Goal: Task Accomplishment & Management: Use online tool/utility

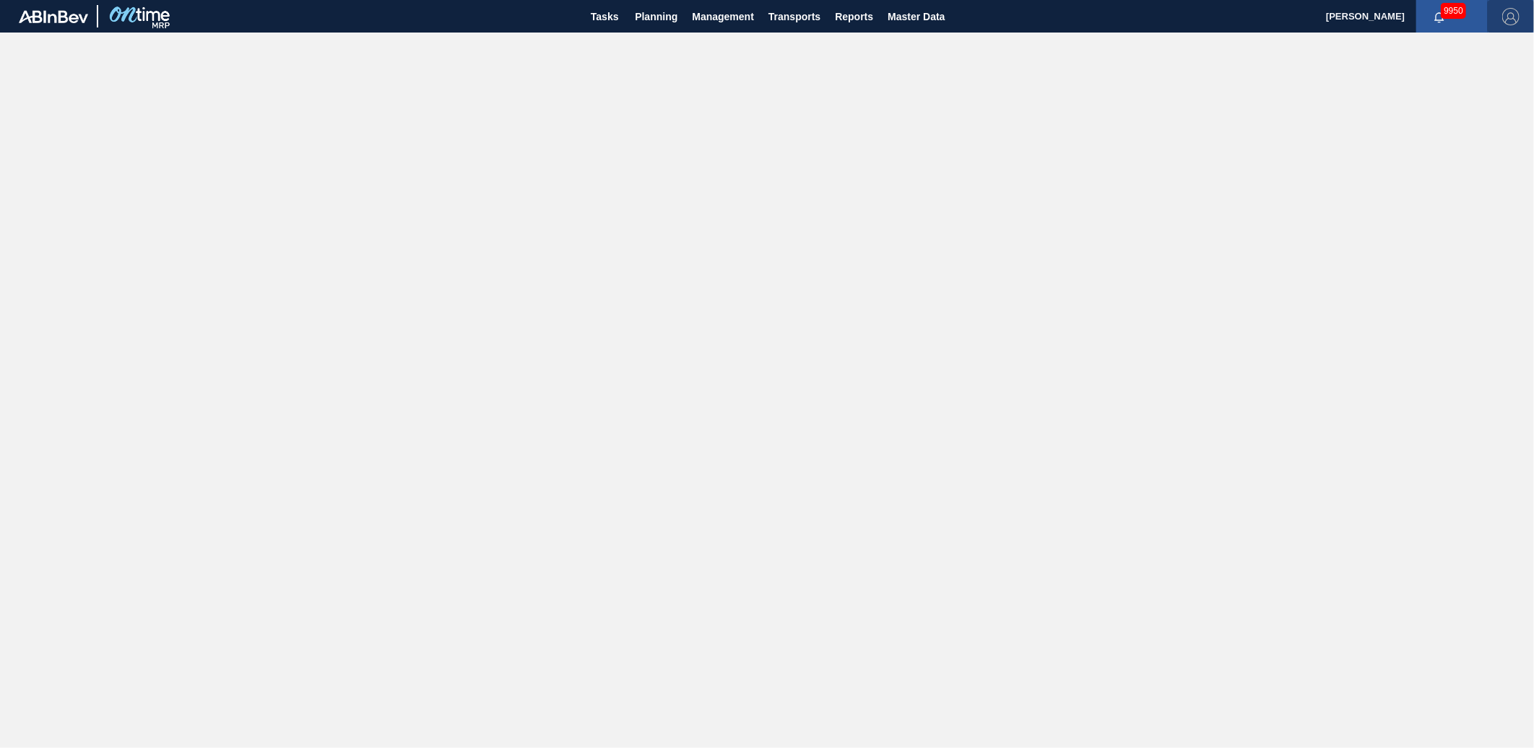
click at [1512, 11] on img "button" at bounding box center [1510, 16] width 17 height 17
click at [1356, 48] on div at bounding box center [767, 374] width 1534 height 748
click at [1369, 12] on span "[PERSON_NAME]" at bounding box center [1365, 16] width 79 height 33
click at [662, 16] on span "Planning" at bounding box center [656, 16] width 43 height 17
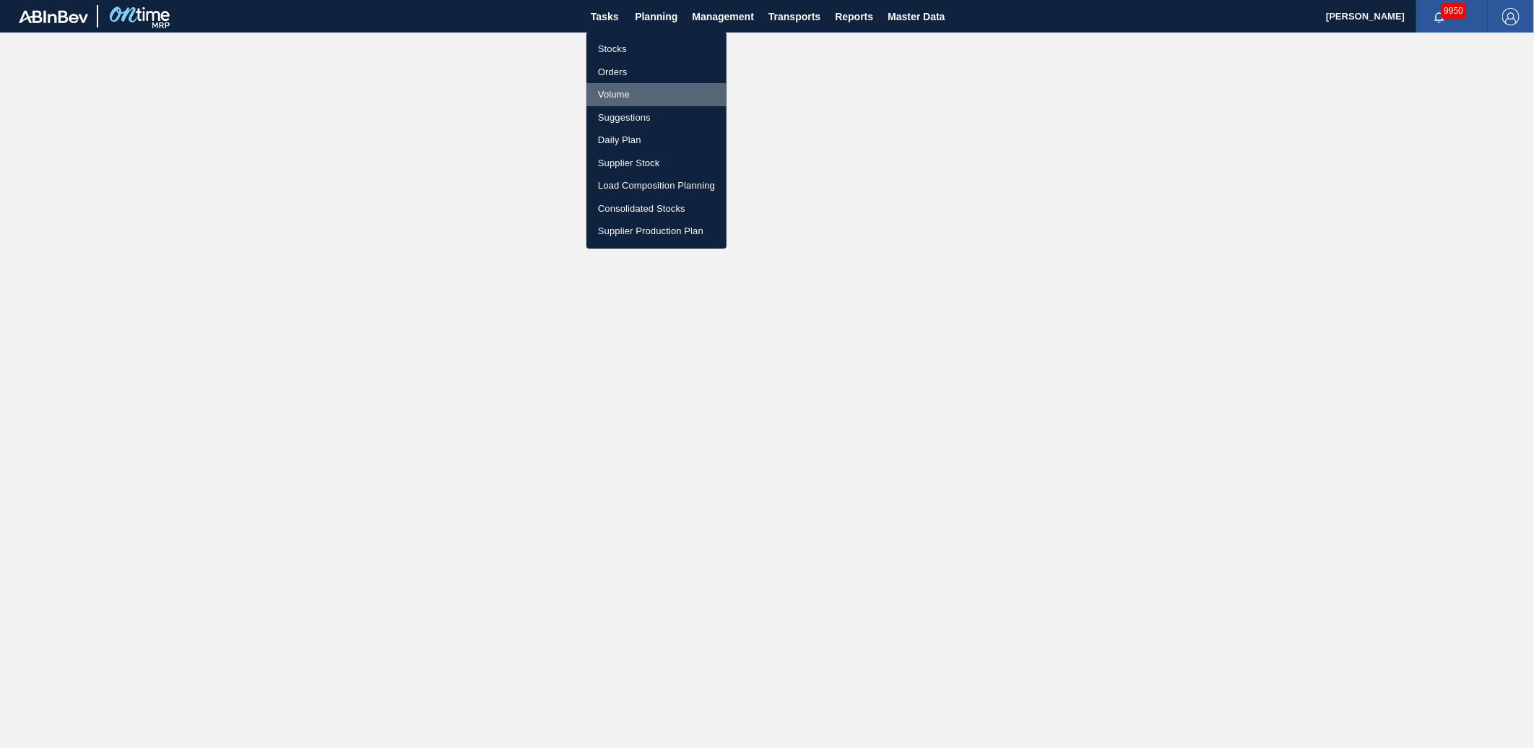
click at [619, 104] on li "Volume" at bounding box center [656, 94] width 140 height 23
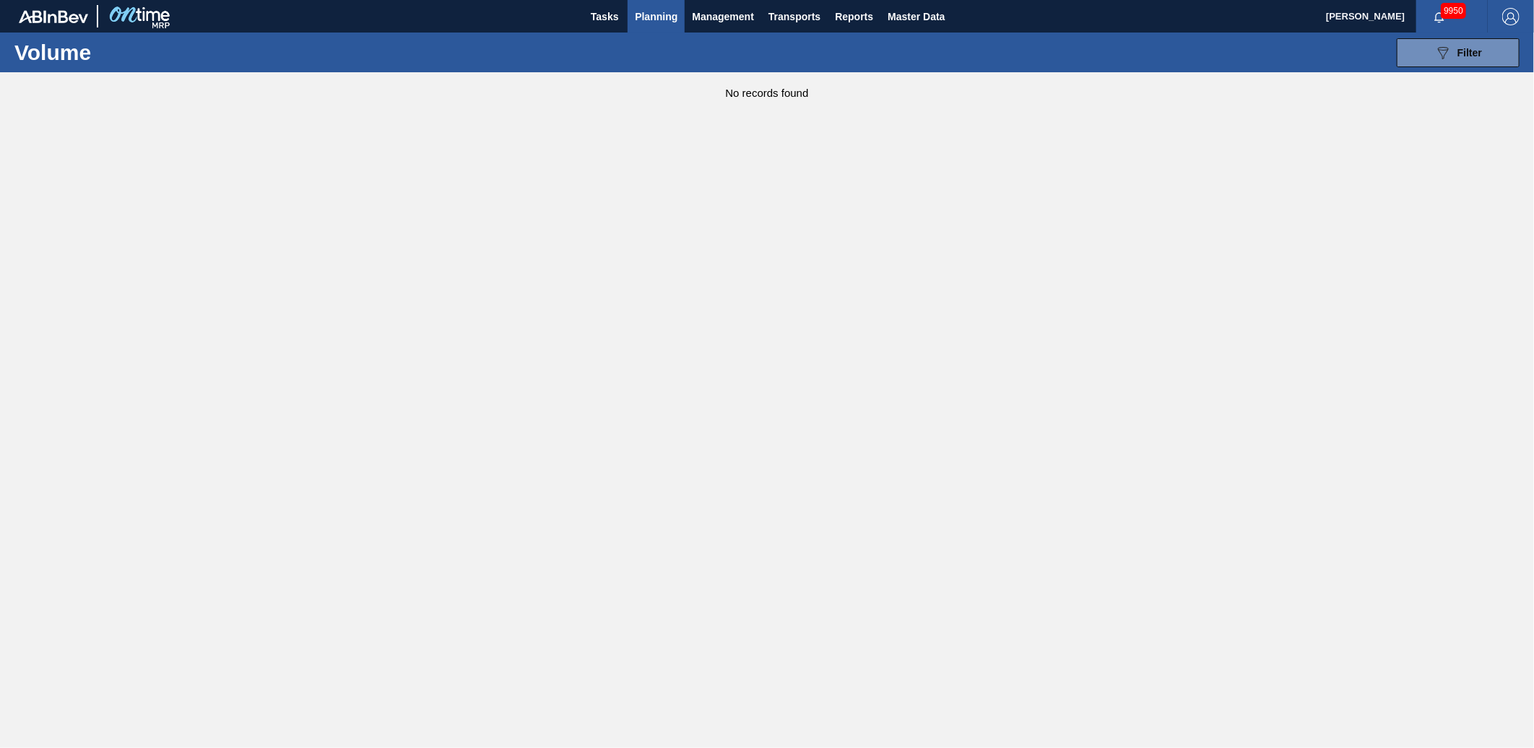
click at [658, 25] on span "Planning" at bounding box center [656, 16] width 43 height 17
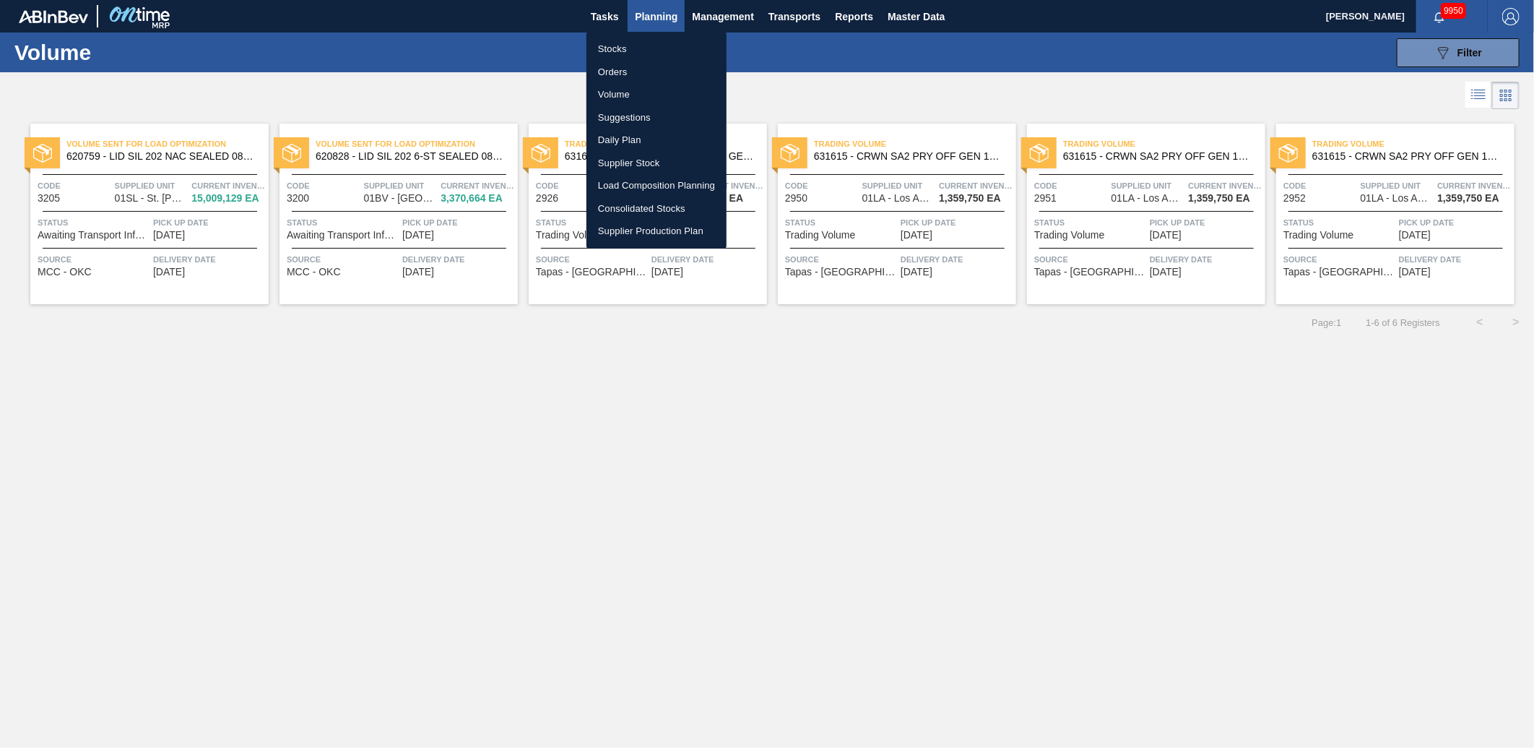
click at [643, 113] on li "Suggestions" at bounding box center [656, 117] width 140 height 23
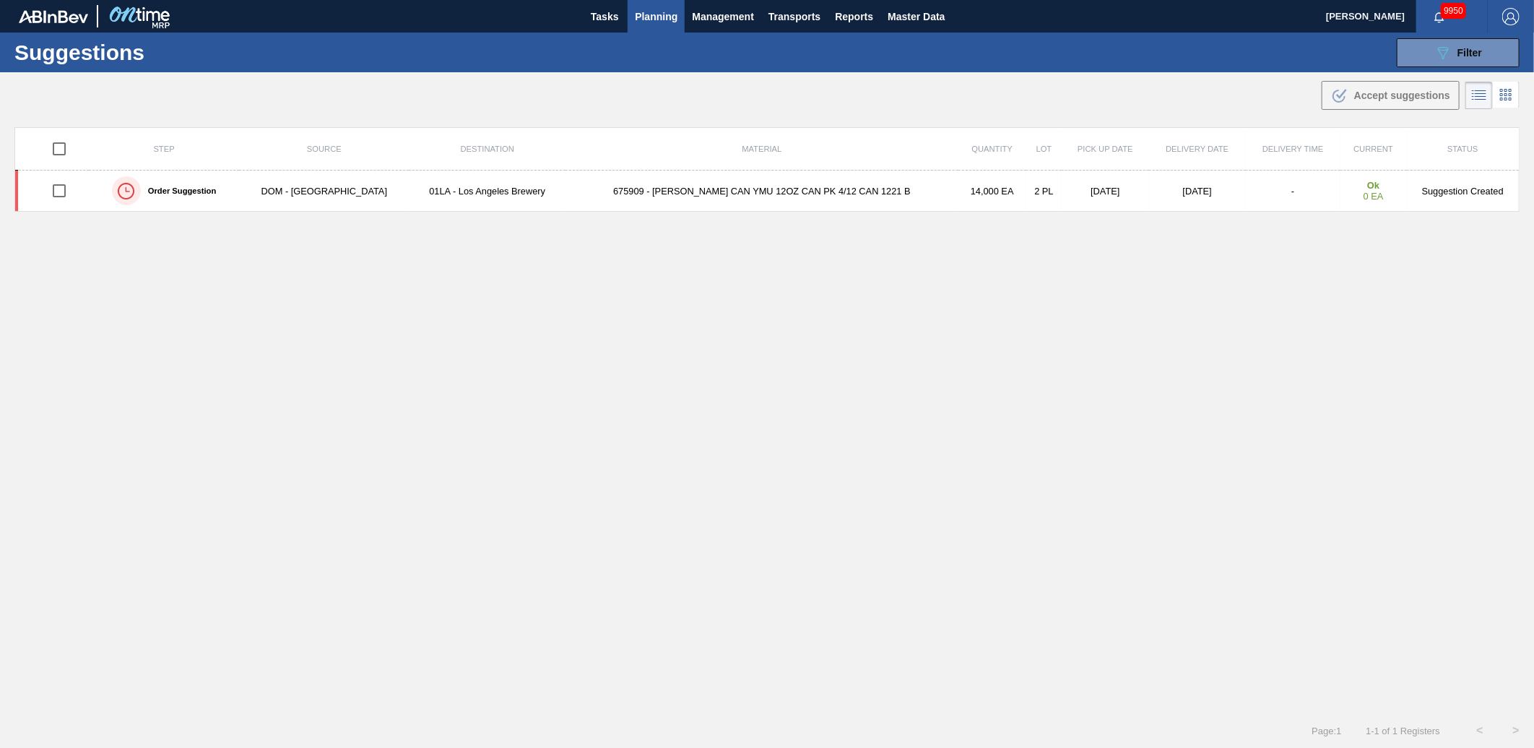
type from "[DATE]"
type to "[DATE]"
click at [654, 17] on span "Planning" at bounding box center [656, 16] width 43 height 17
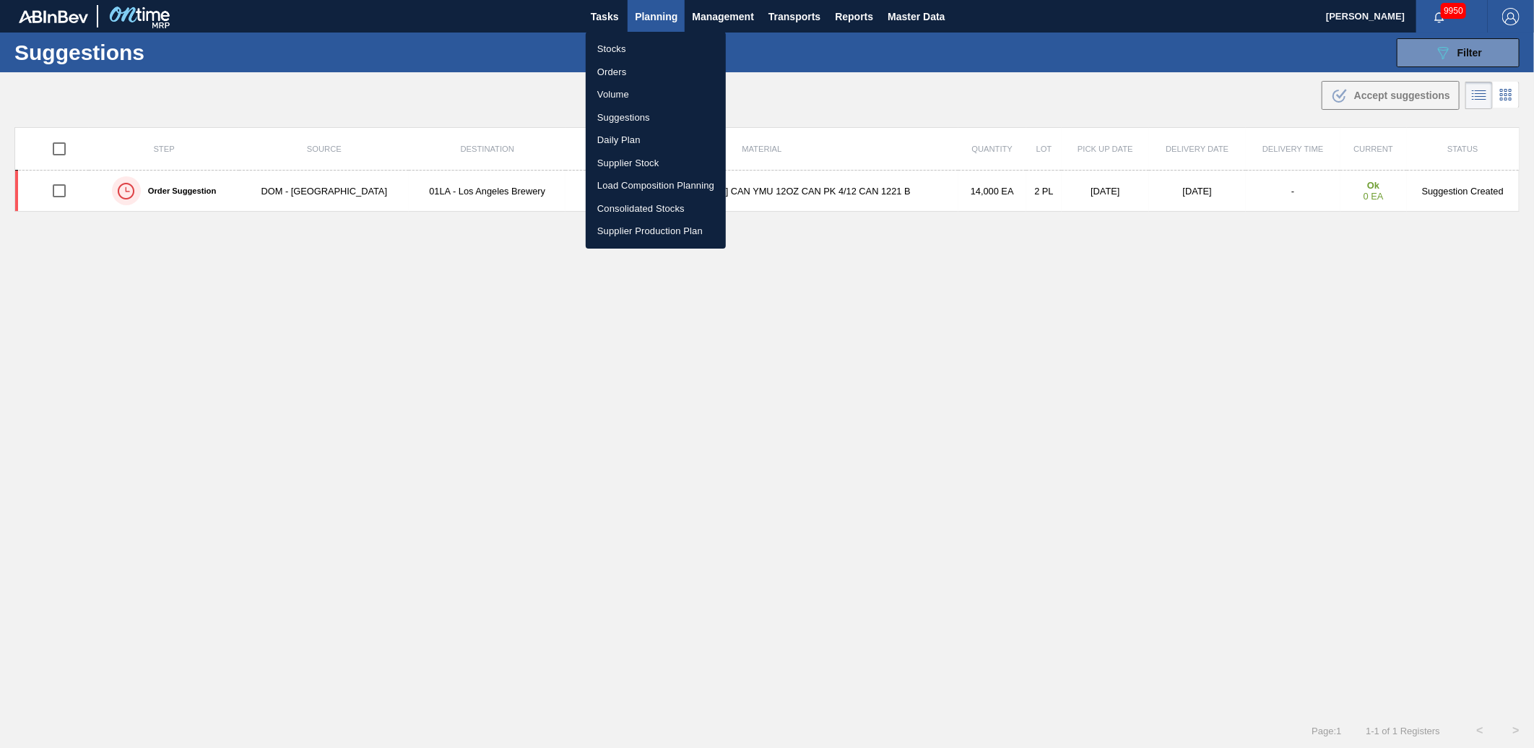
click at [625, 113] on li "Suggestions" at bounding box center [656, 117] width 140 height 23
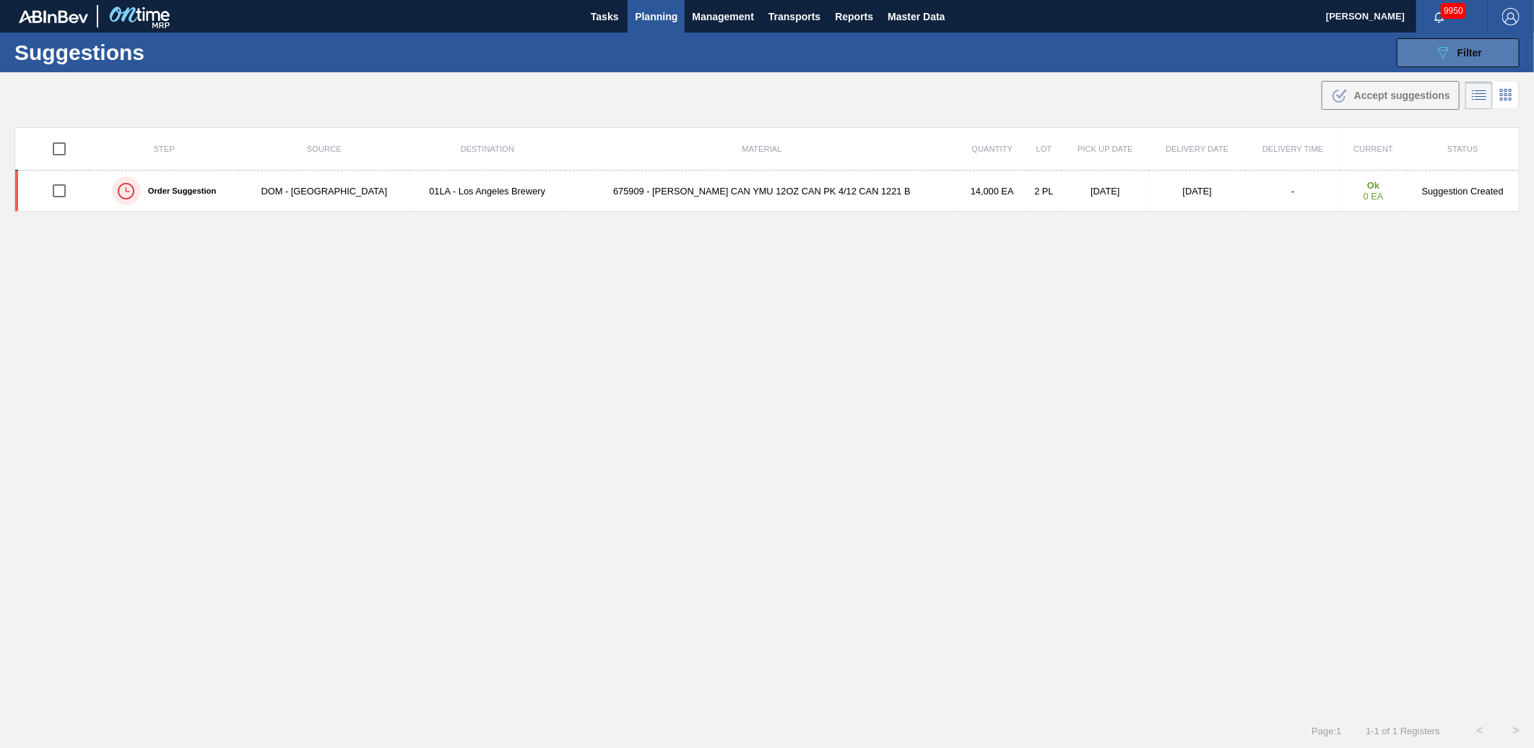
click at [1467, 51] on span "Filter" at bounding box center [1470, 53] width 25 height 12
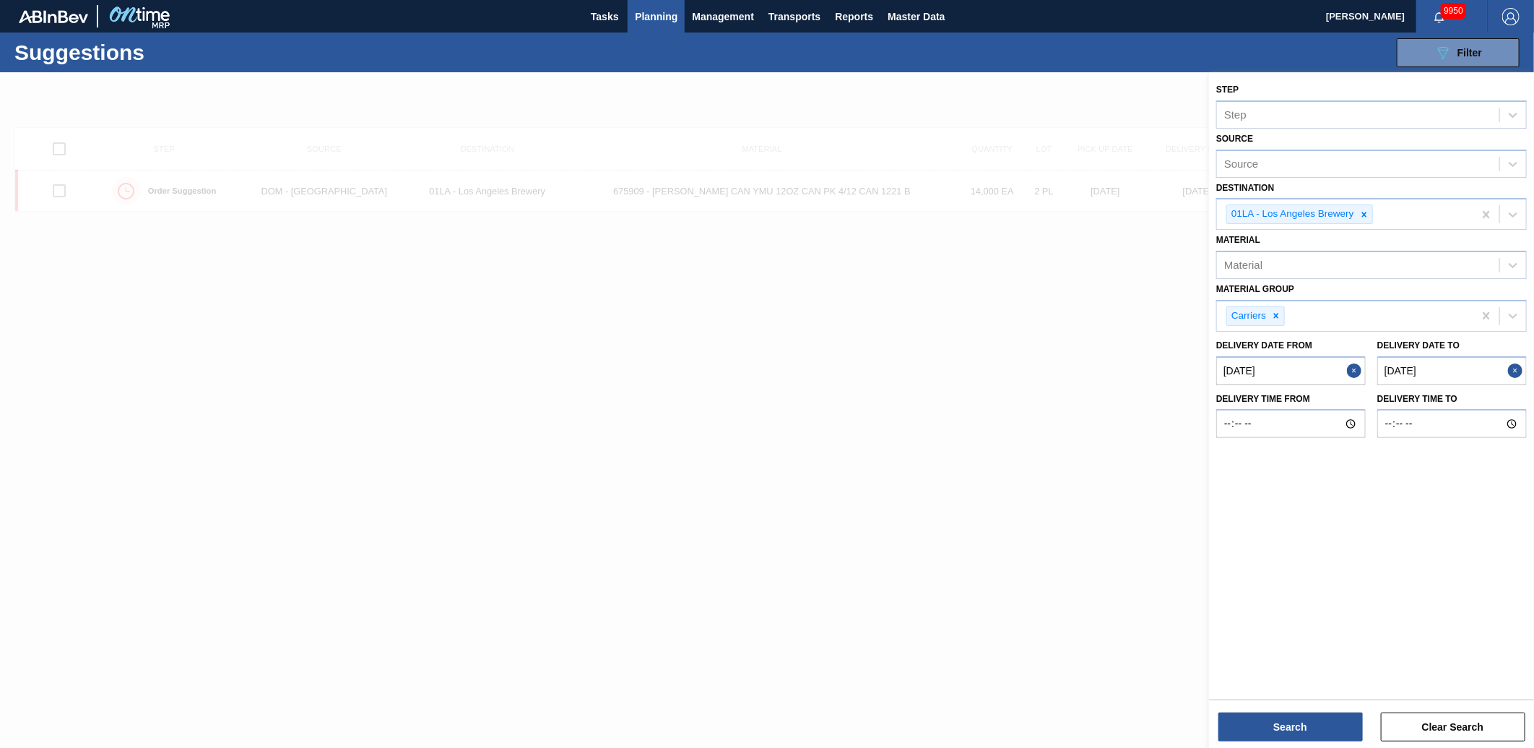
click at [873, 386] on div at bounding box center [767, 446] width 1534 height 748
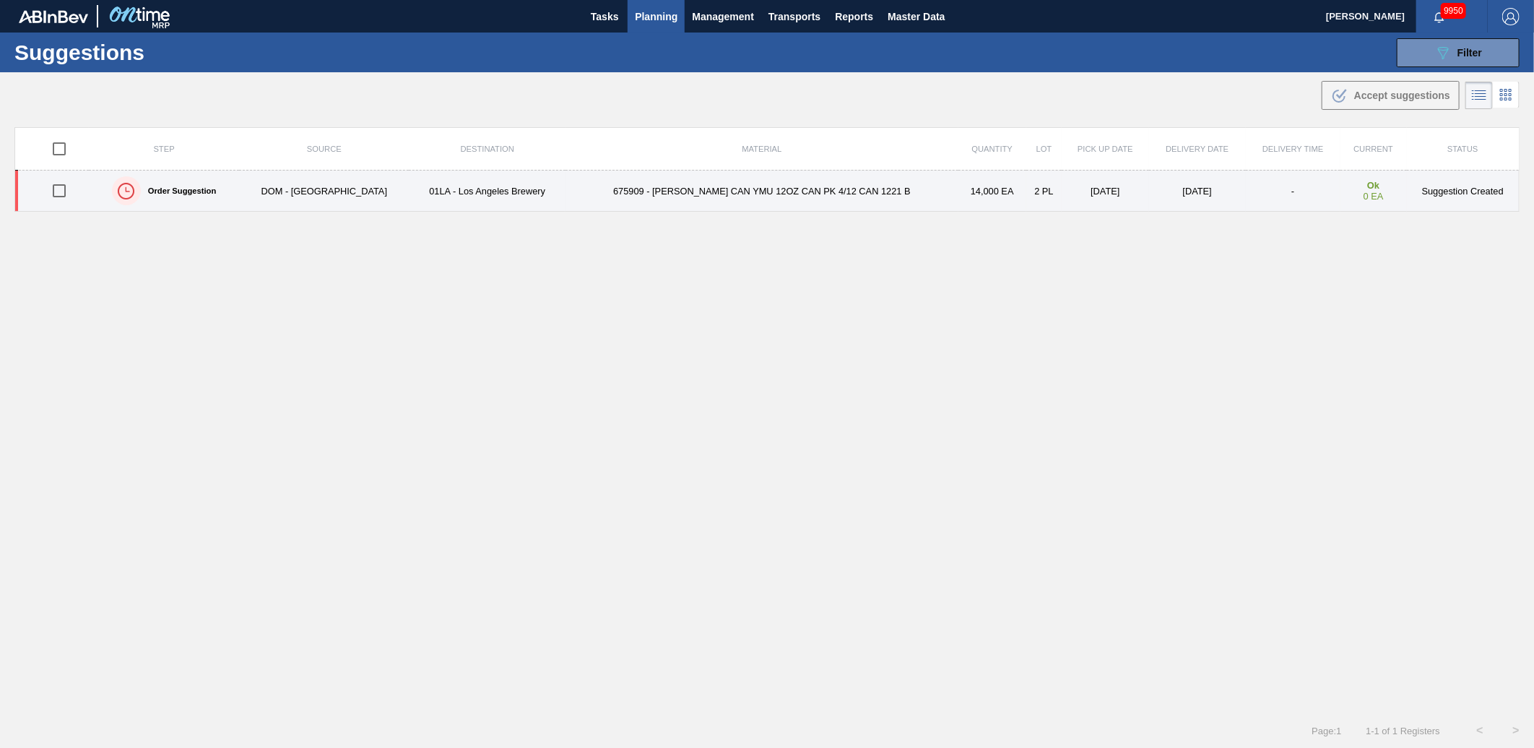
click at [623, 189] on td "675909 - [PERSON_NAME] CAN YMU 12OZ CAN PK 4/12 CAN 1221 B" at bounding box center [762, 190] width 392 height 41
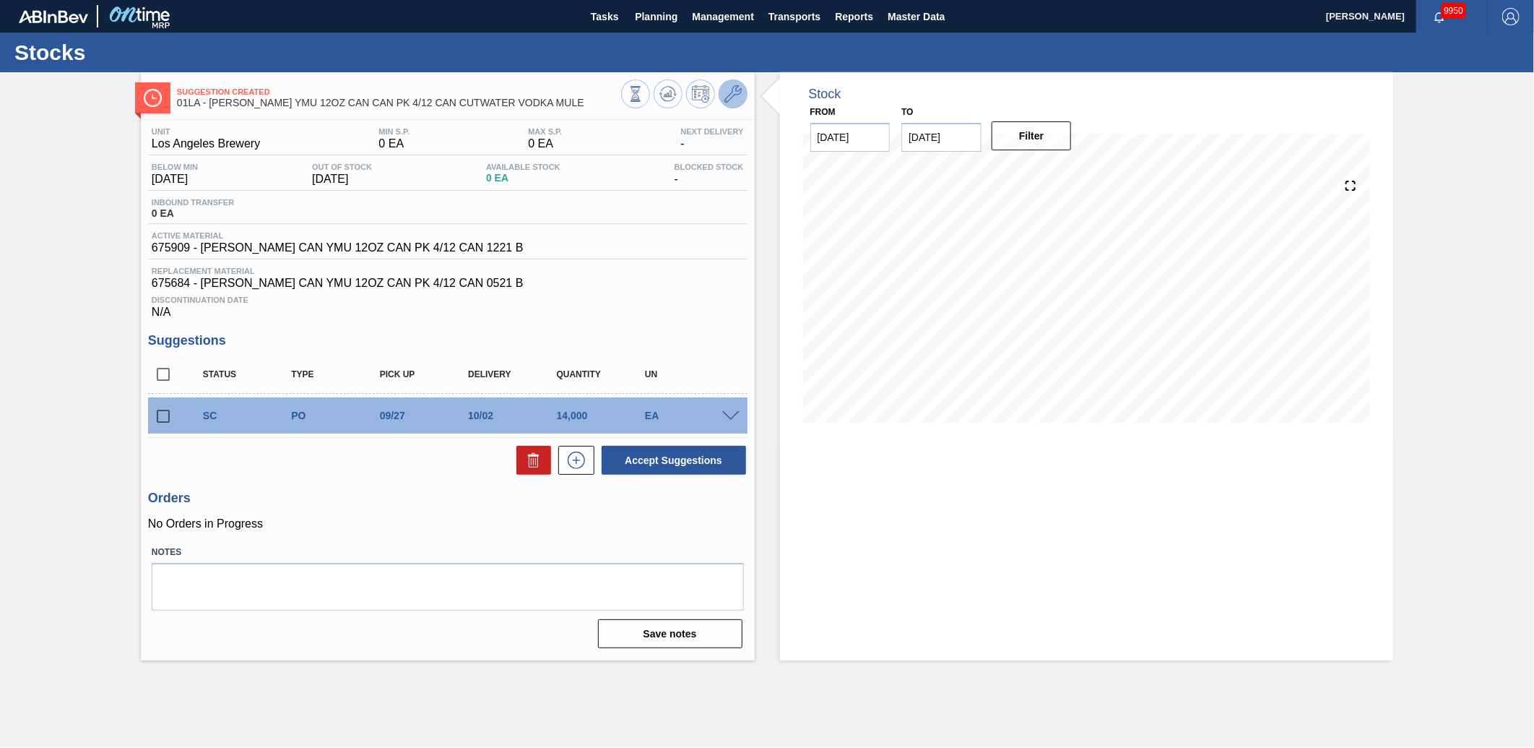
click at [726, 98] on icon at bounding box center [732, 93] width 17 height 17
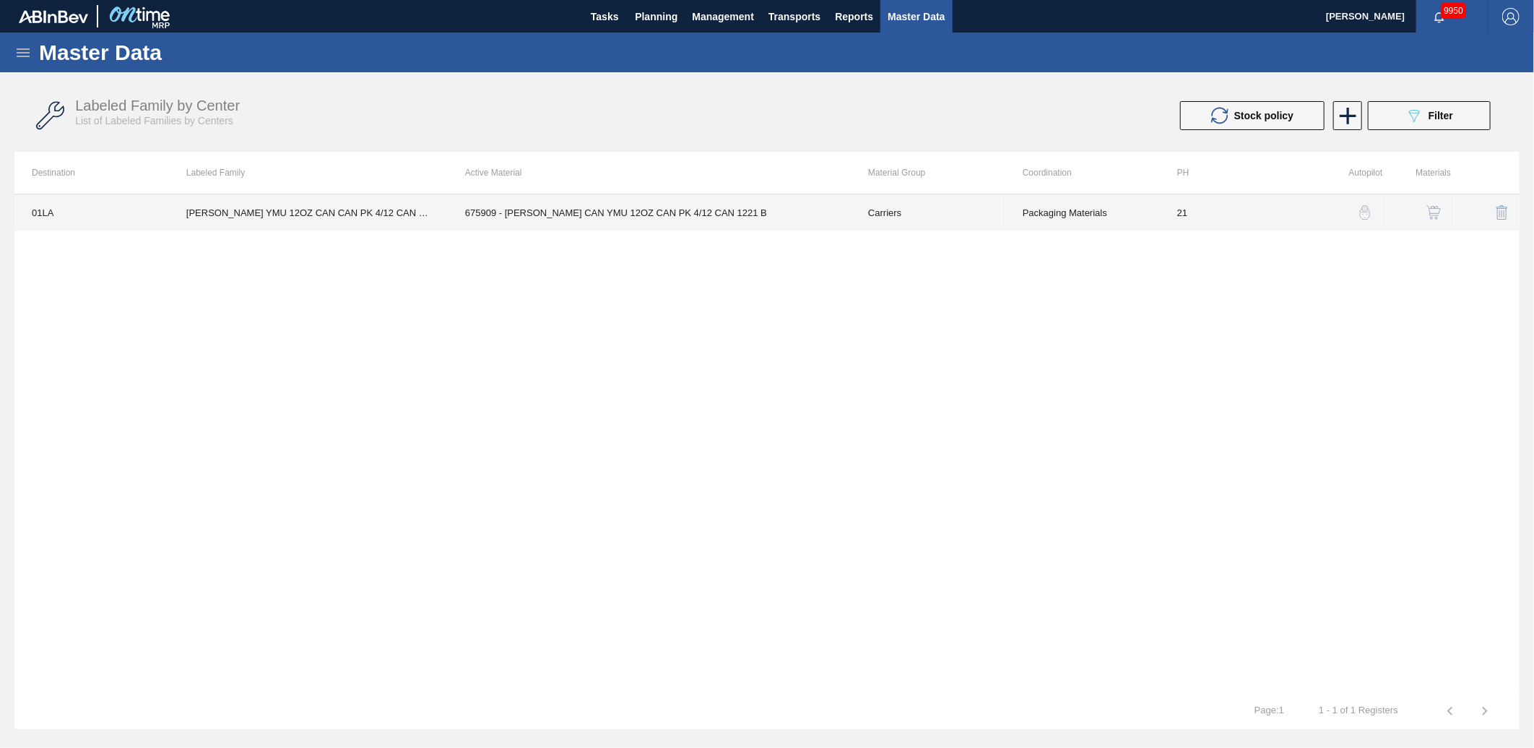
click at [524, 210] on td "675909 - [PERSON_NAME] CAN YMU 12OZ CAN PK 4/12 CAN 1221 B" at bounding box center [649, 212] width 403 height 36
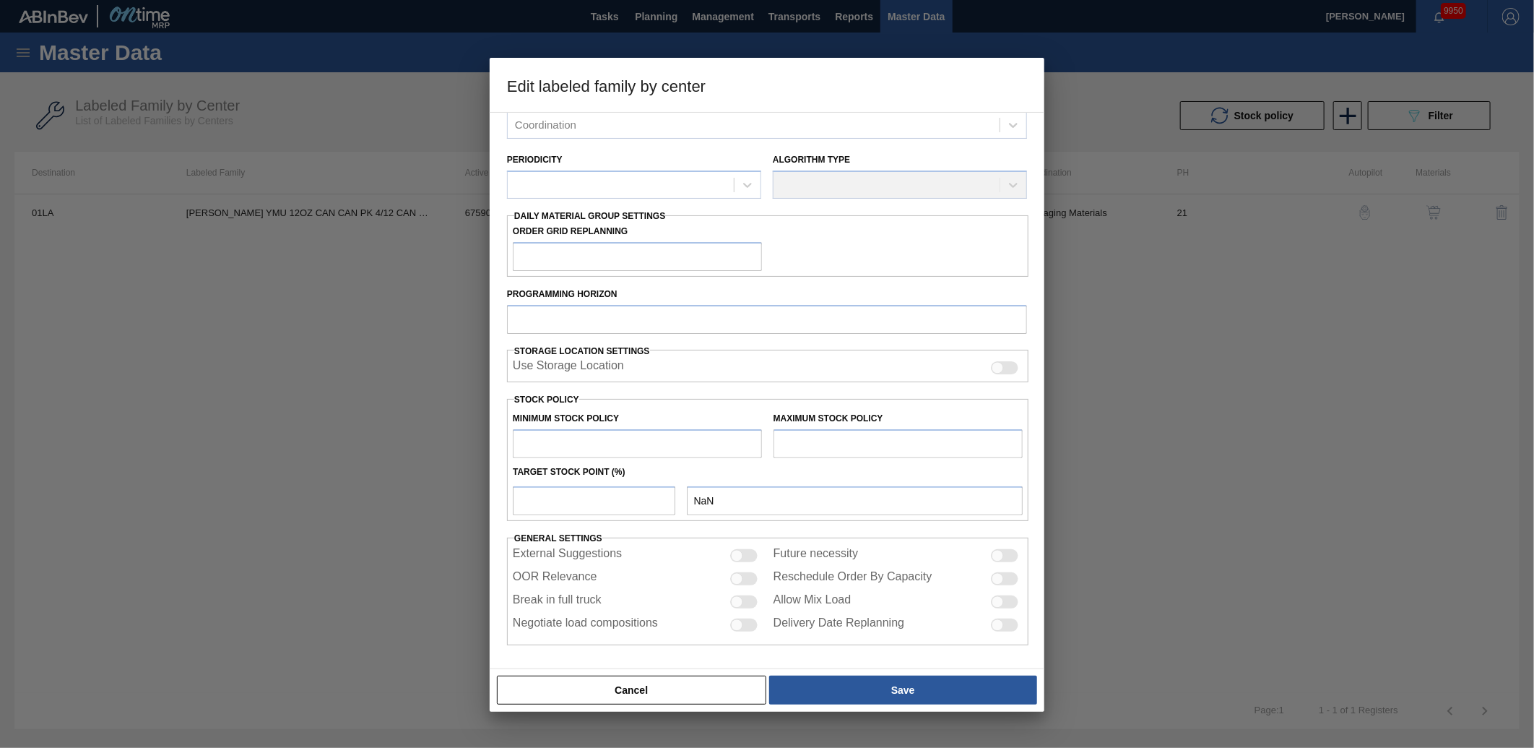
type input "Carriers"
type input "Can Carriers"
type input "[PERSON_NAME] YMU 12OZ CAN CAN PK 4/12 CAN CUTWATER VODKA MULE"
type input "01LA - Los Angeles Brewery"
type input "21"
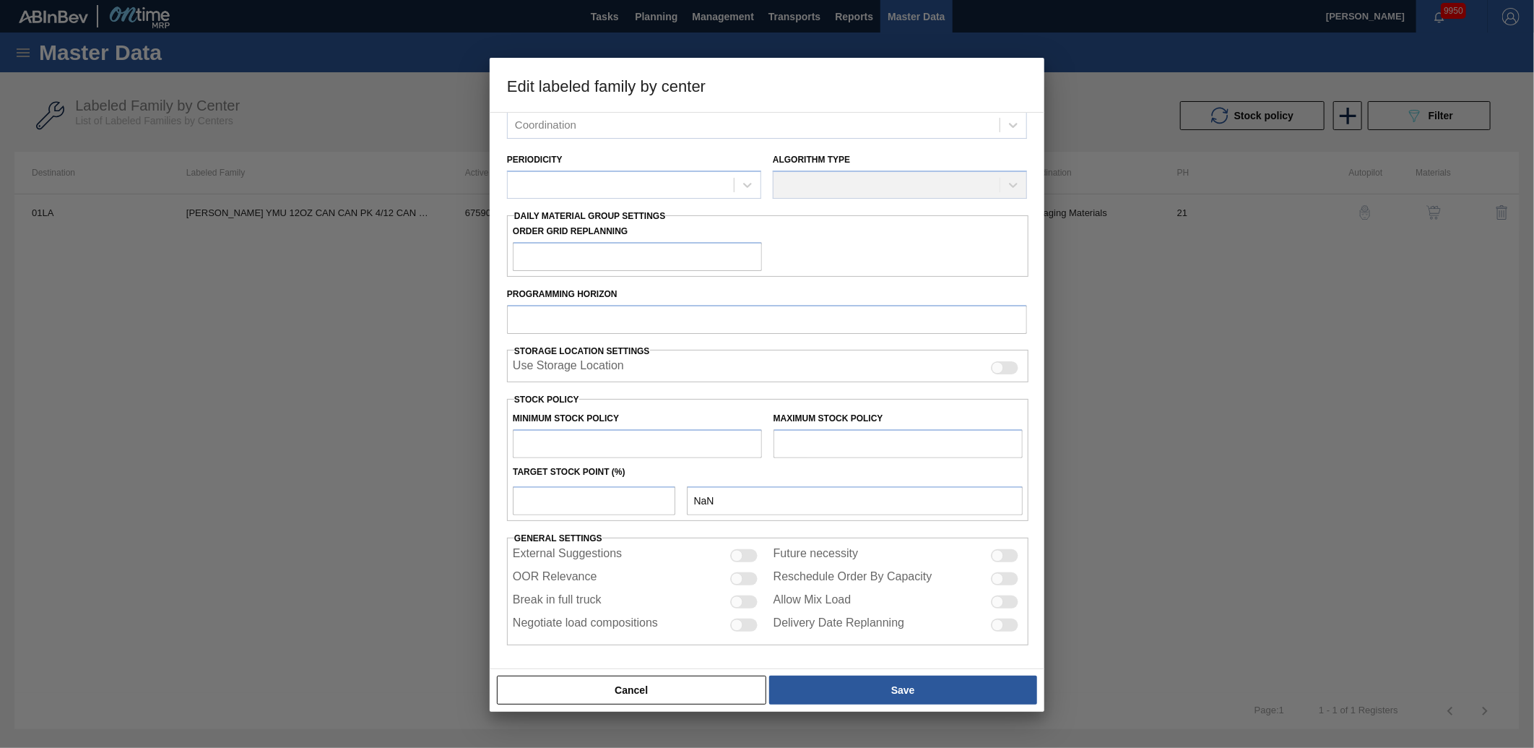
type input "0"
type input "100"
type input "0"
checkbox input "true"
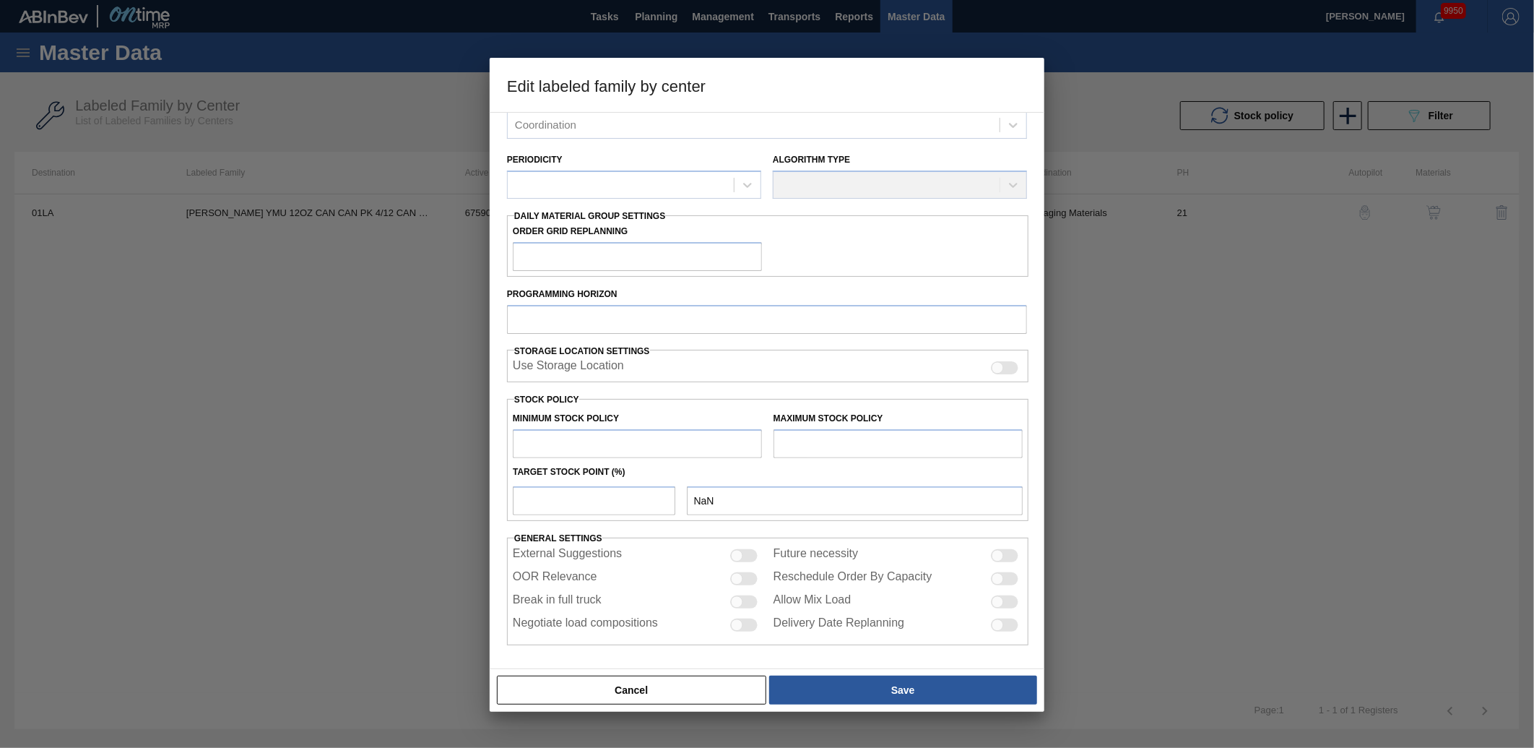
checkbox input "true"
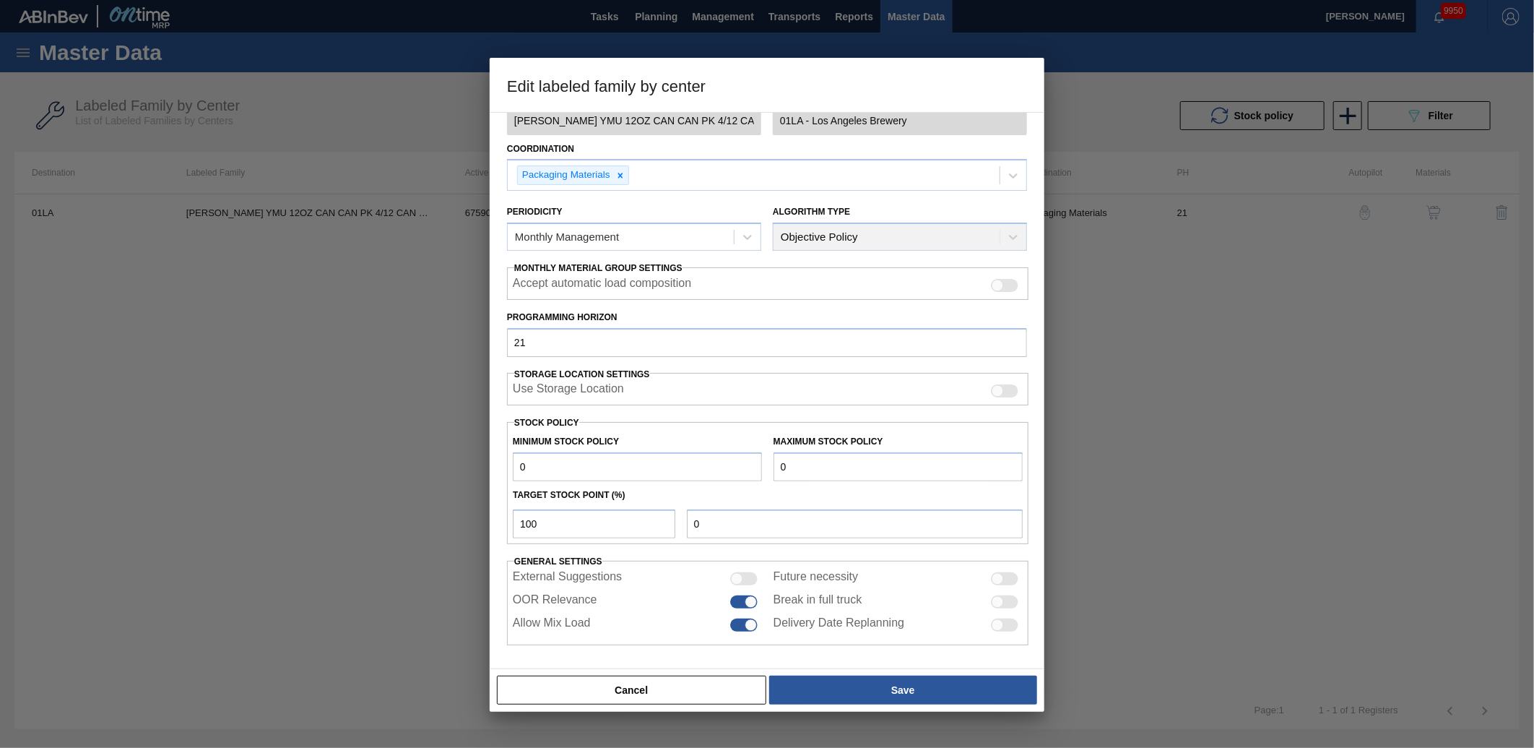
click at [844, 467] on input "0" at bounding box center [898, 466] width 249 height 29
drag, startPoint x: 560, startPoint y: 521, endPoint x: 334, endPoint y: 521, distance: 226.1
click at [334, 521] on div "Edit labeled family by center Material Group Carriers Family Can Carriers Label…" at bounding box center [767, 374] width 1534 height 748
type input "1"
type input "120"
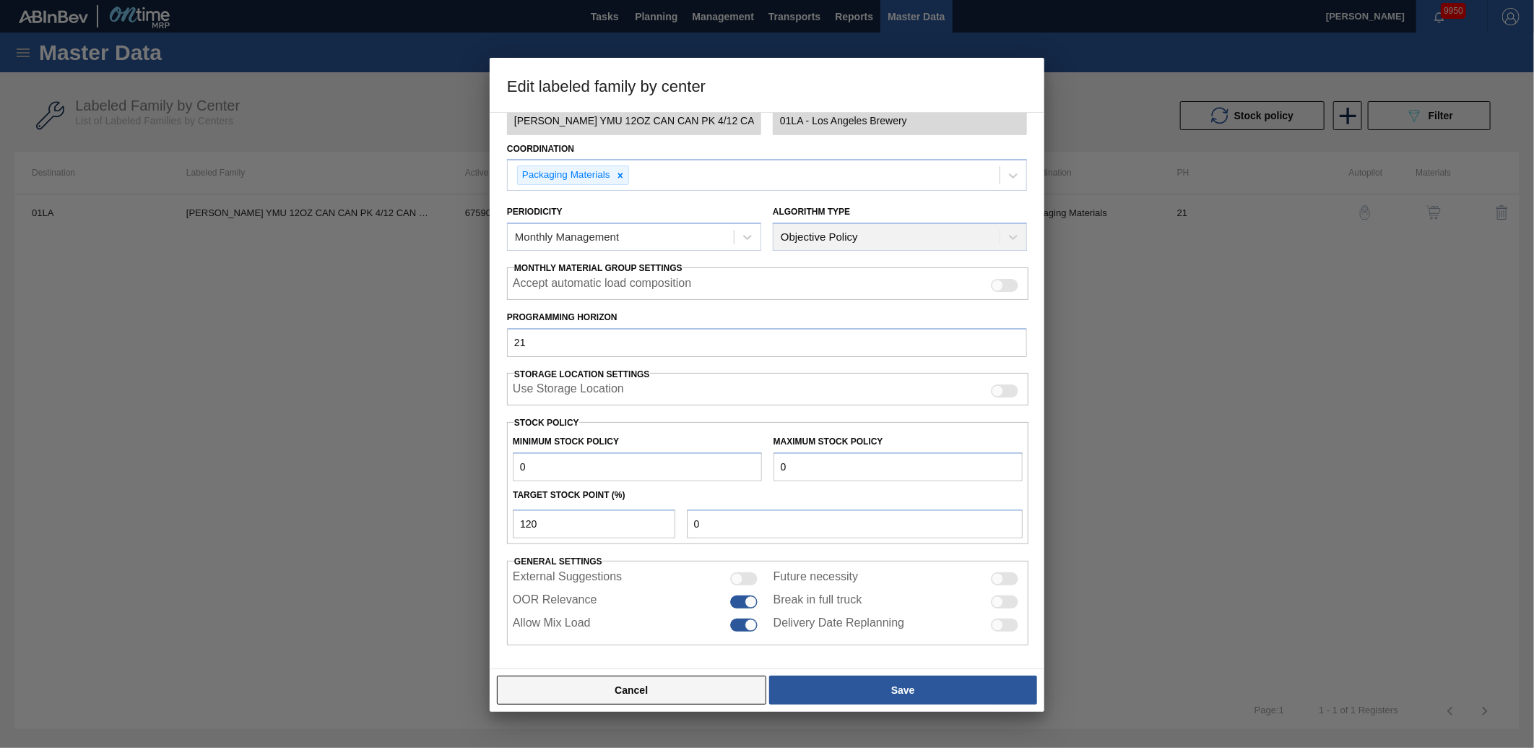
click at [630, 690] on button "Cancel" at bounding box center [631, 689] width 269 height 29
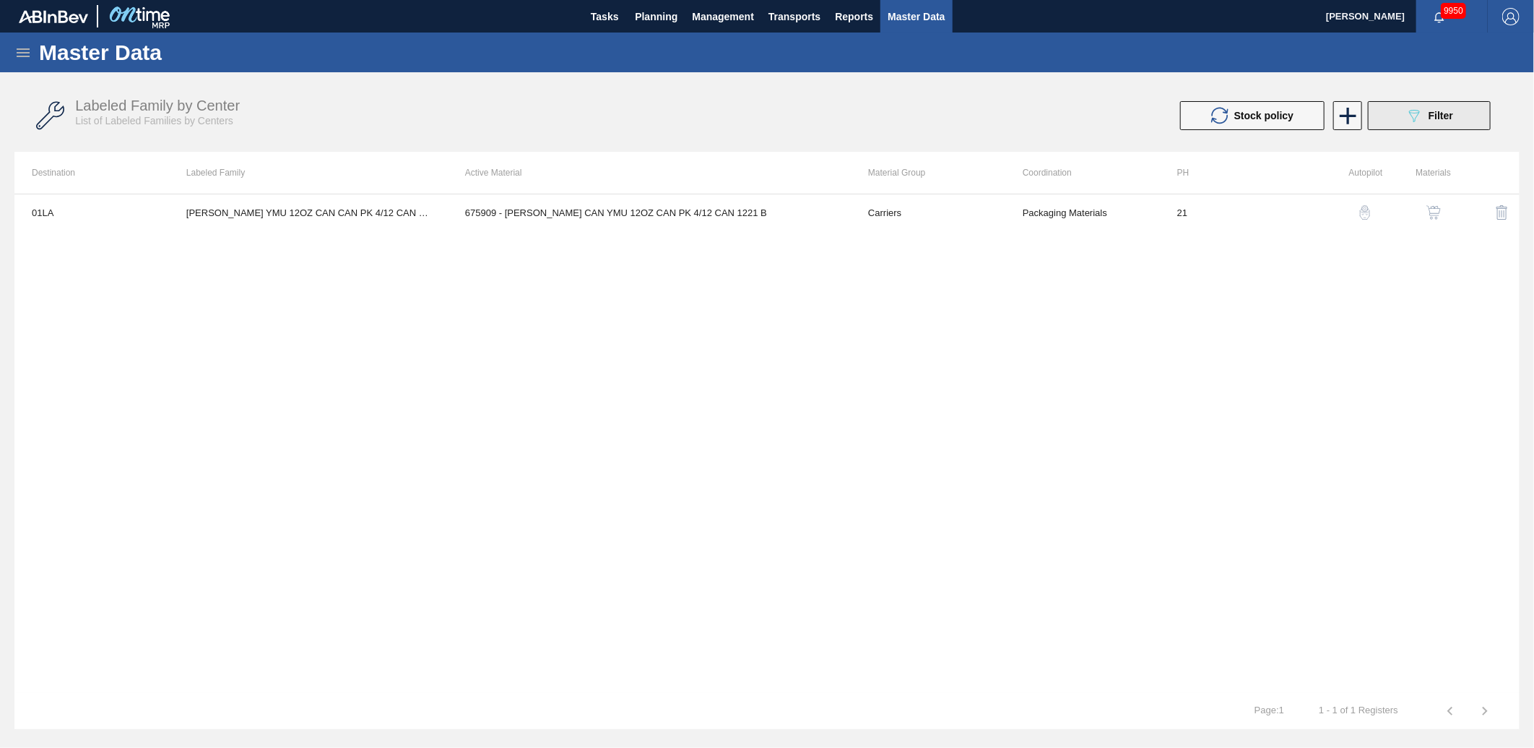
click at [1426, 116] on div "089F7B8B-B2A5-4AFE-B5C0-19BA573D28AC Filter" at bounding box center [1430, 115] width 48 height 17
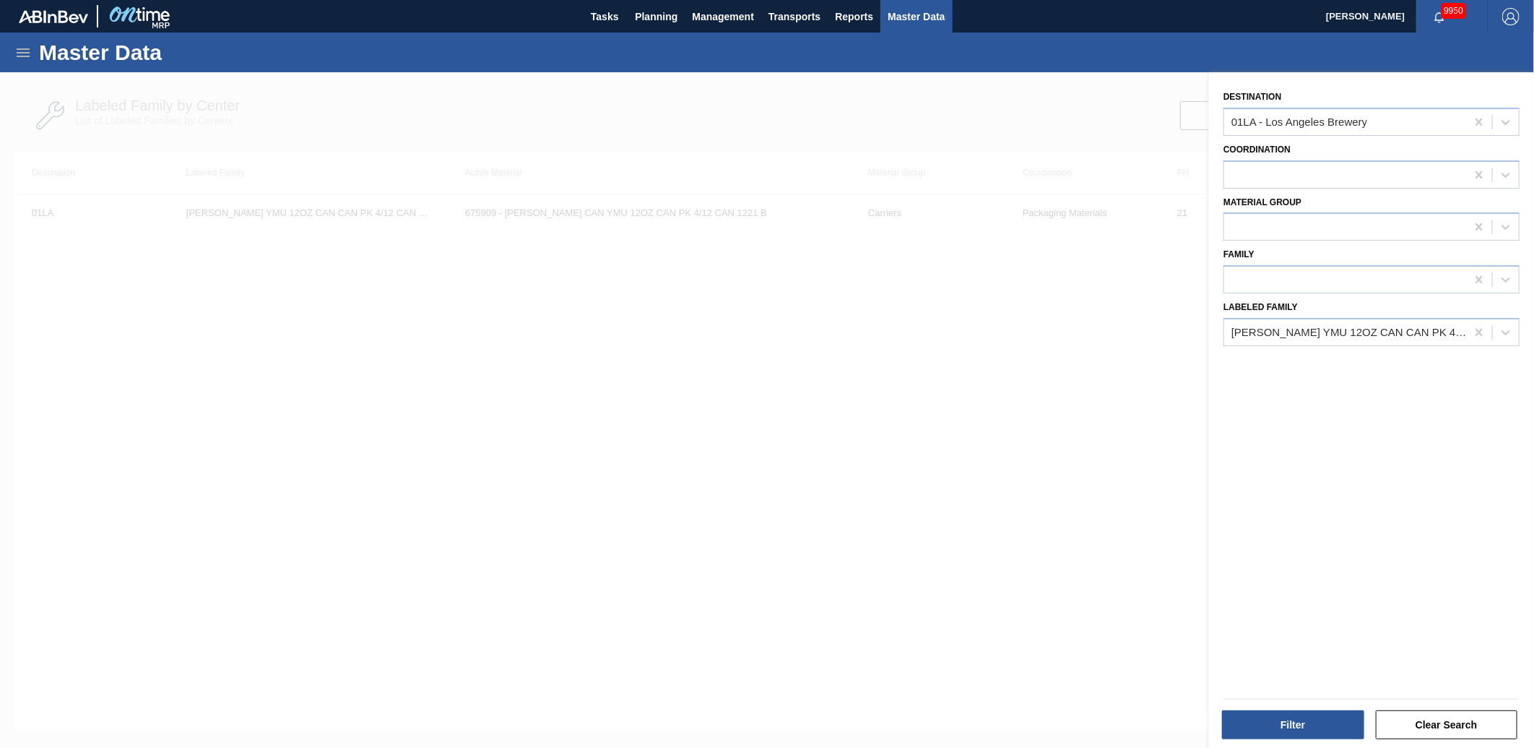
drag, startPoint x: 1281, startPoint y: 723, endPoint x: 919, endPoint y: 576, distance: 390.7
click at [1209, 607] on div "Destination 01LA - [GEOGRAPHIC_DATA] Brewery Coordination Material Group Family…" at bounding box center [1371, 446] width 325 height 748
click at [815, 430] on div at bounding box center [767, 446] width 1534 height 748
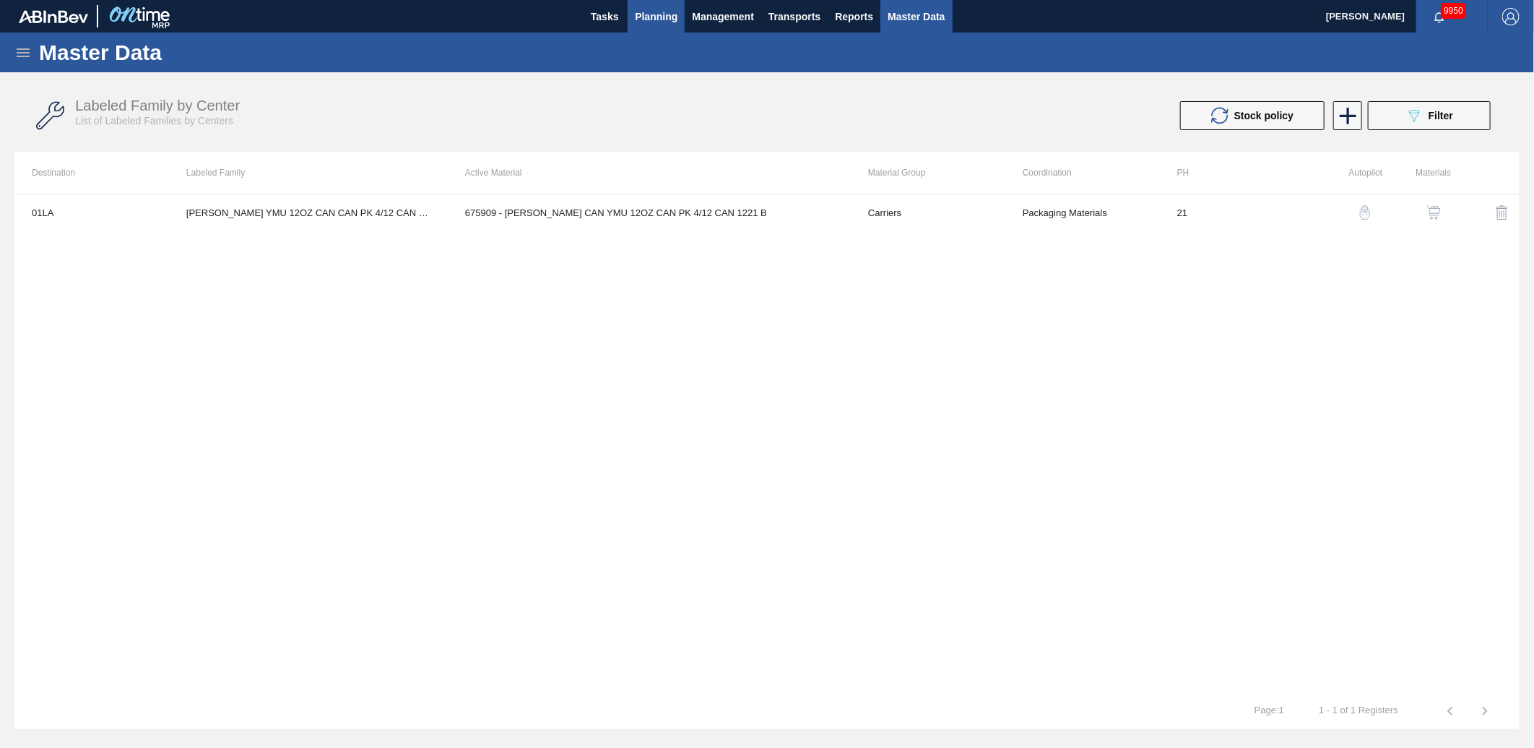
click at [662, 18] on span "Planning" at bounding box center [656, 16] width 43 height 17
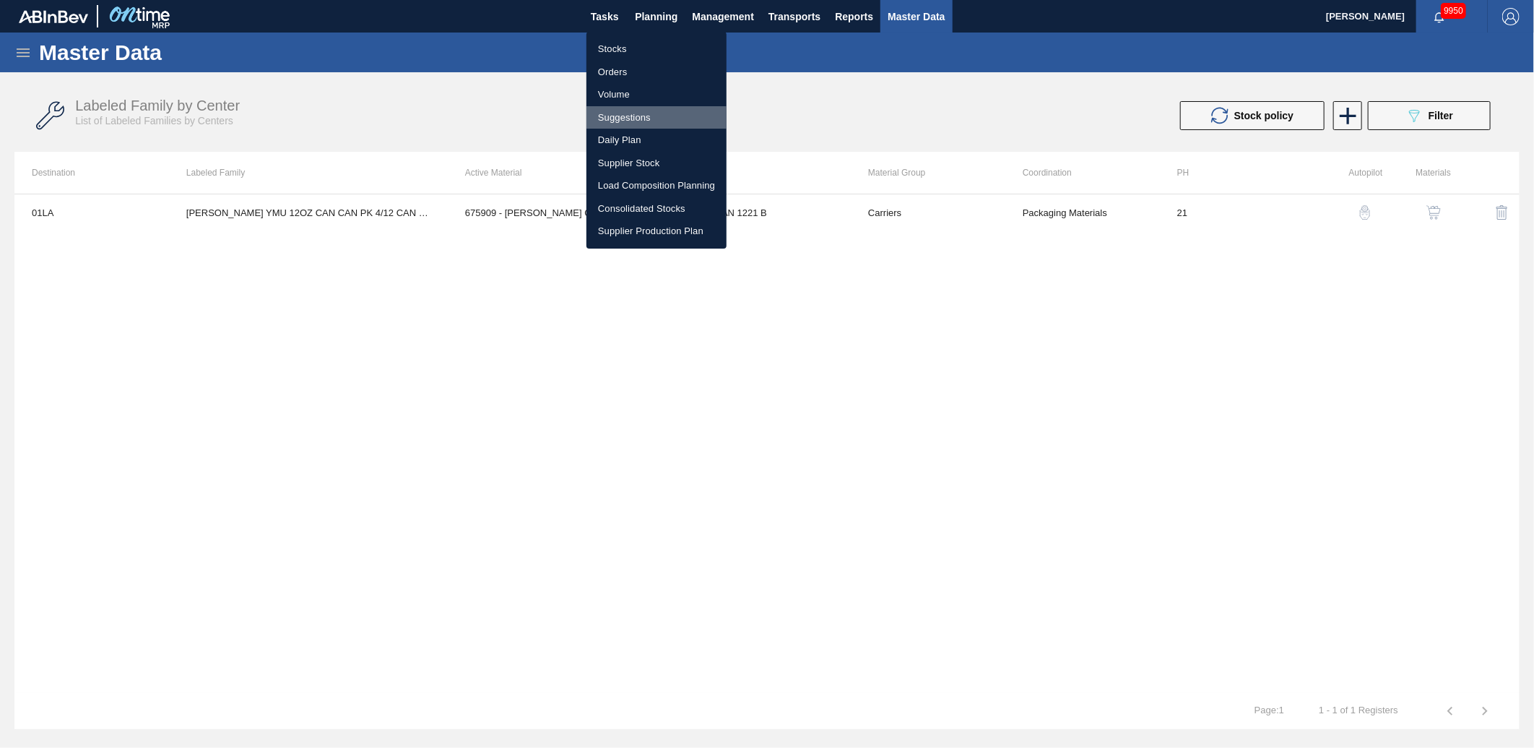
click at [646, 118] on li "Suggestions" at bounding box center [656, 117] width 140 height 23
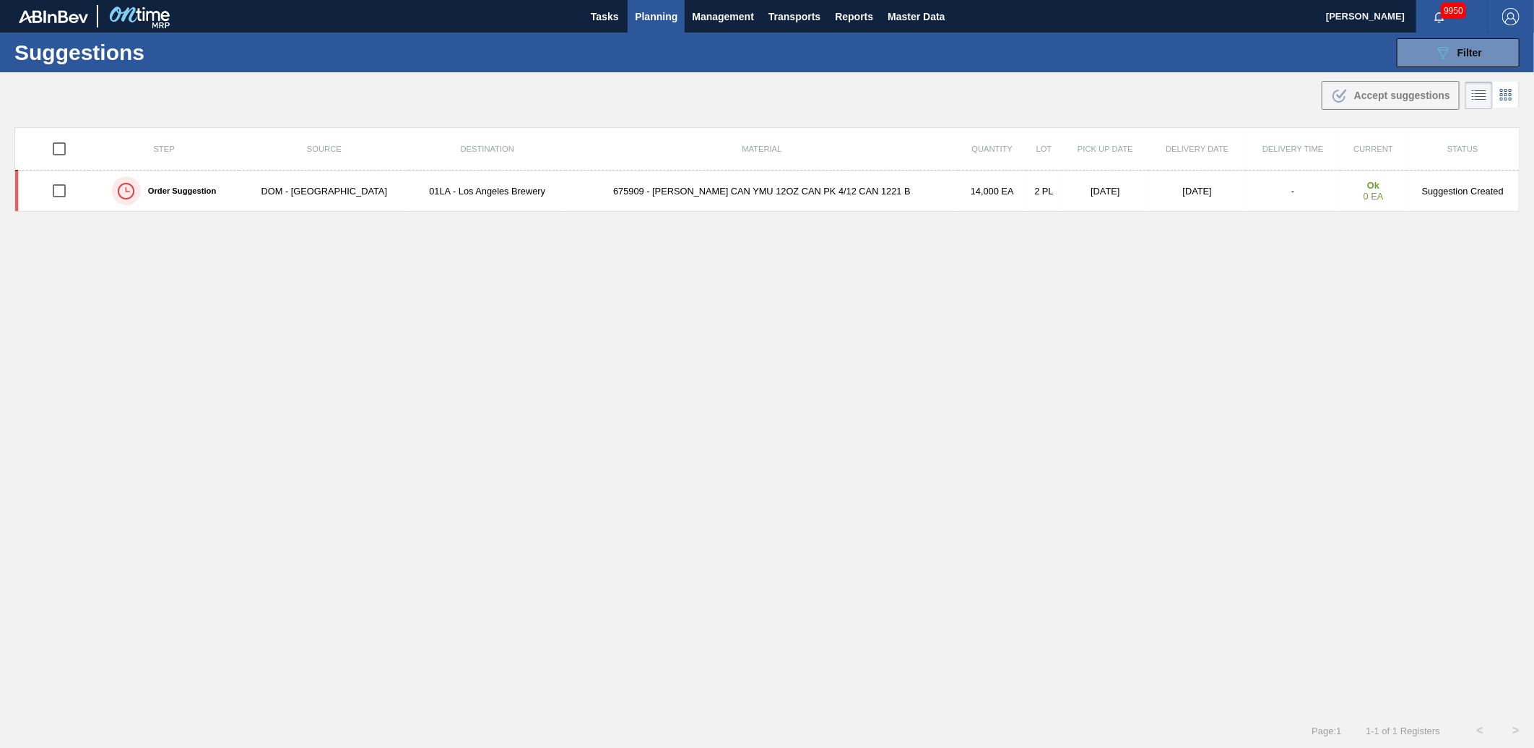
type from "[DATE]"
click at [1481, 52] on button "089F7B8B-B2A5-4AFE-B5C0-19BA573D28AC Filter" at bounding box center [1458, 52] width 123 height 29
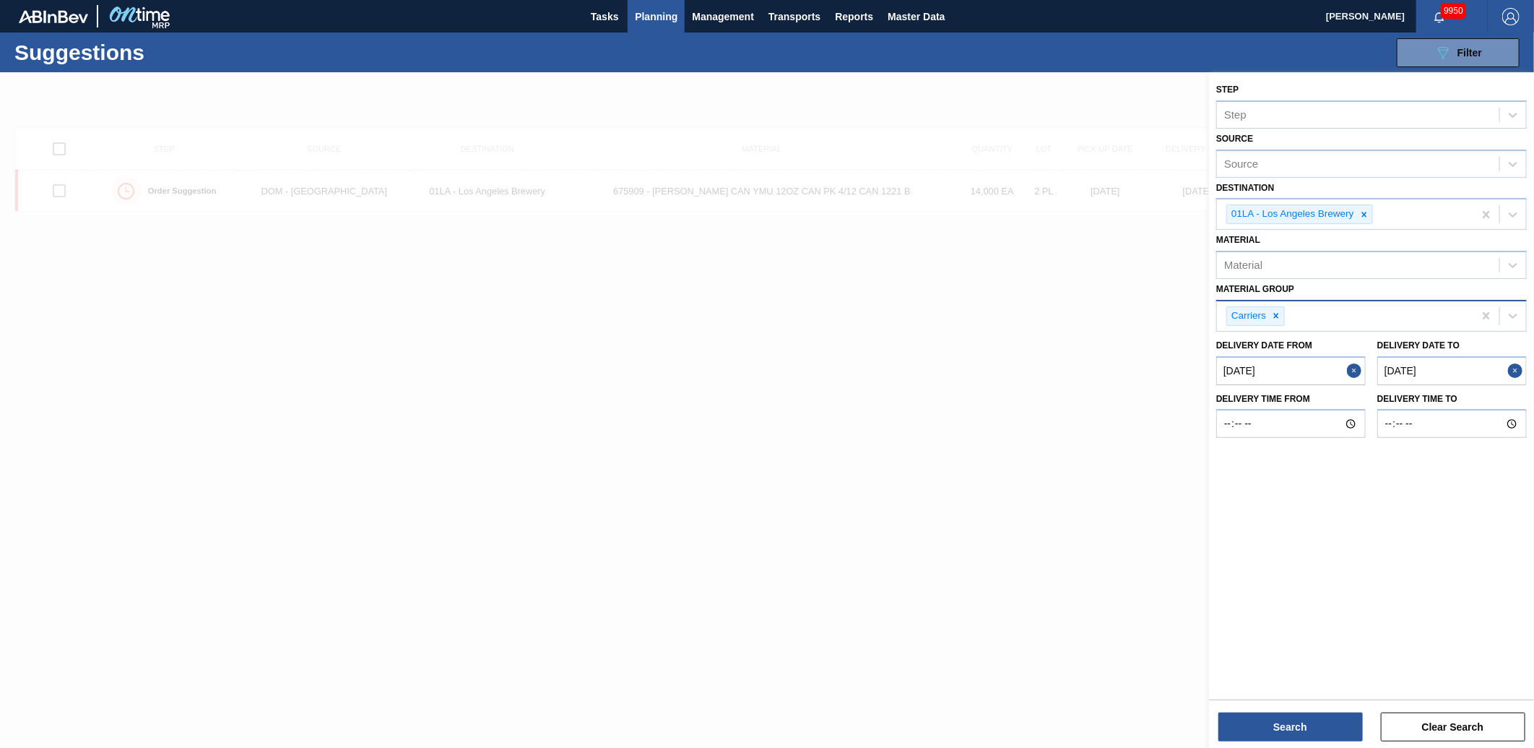
drag, startPoint x: 1274, startPoint y: 311, endPoint x: 1338, endPoint y: 321, distance: 65.1
click at [1274, 312] on icon at bounding box center [1276, 316] width 10 height 10
click at [1465, 357] on to "[DATE]" at bounding box center [1452, 366] width 150 height 29
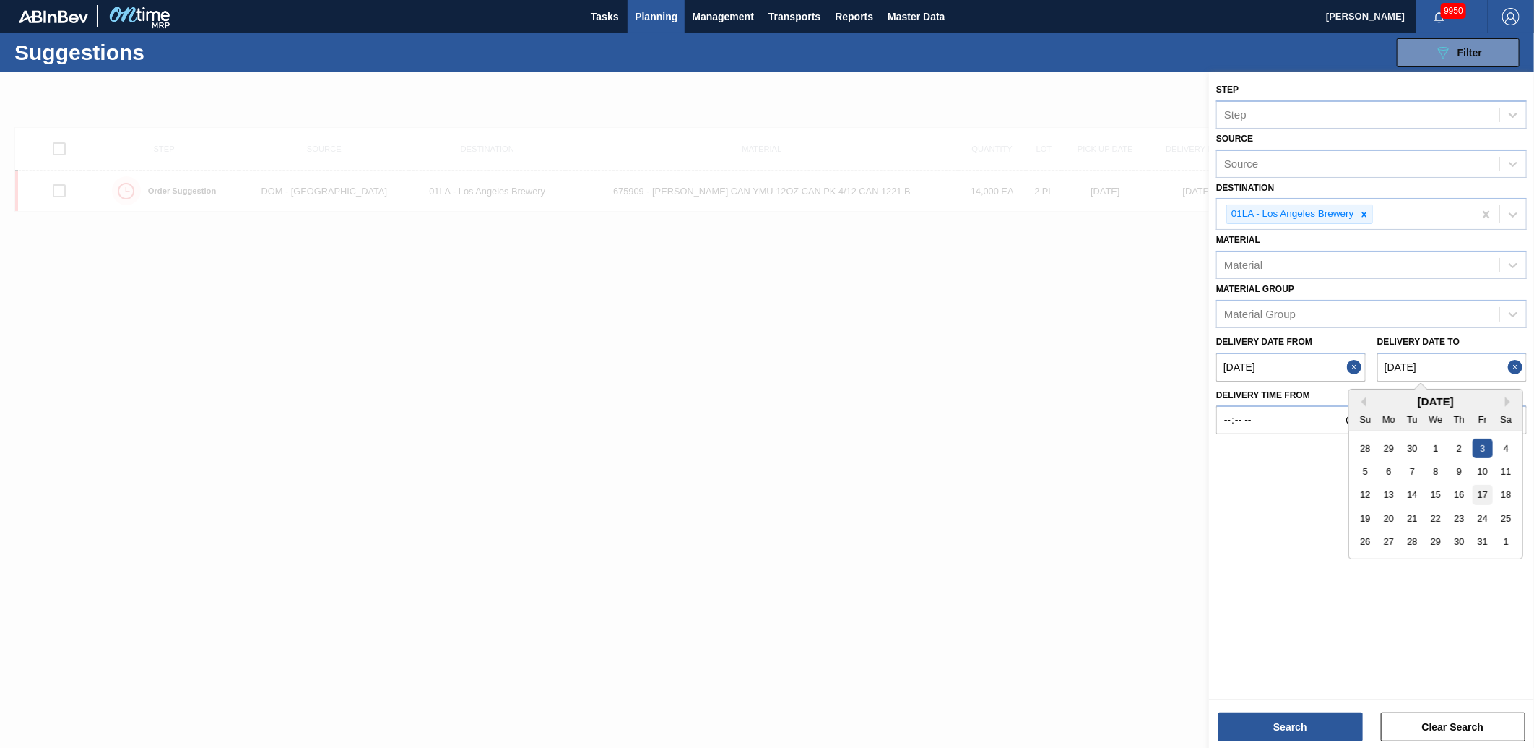
click at [1481, 487] on div "17" at bounding box center [1483, 495] width 20 height 20
type to "[DATE]"
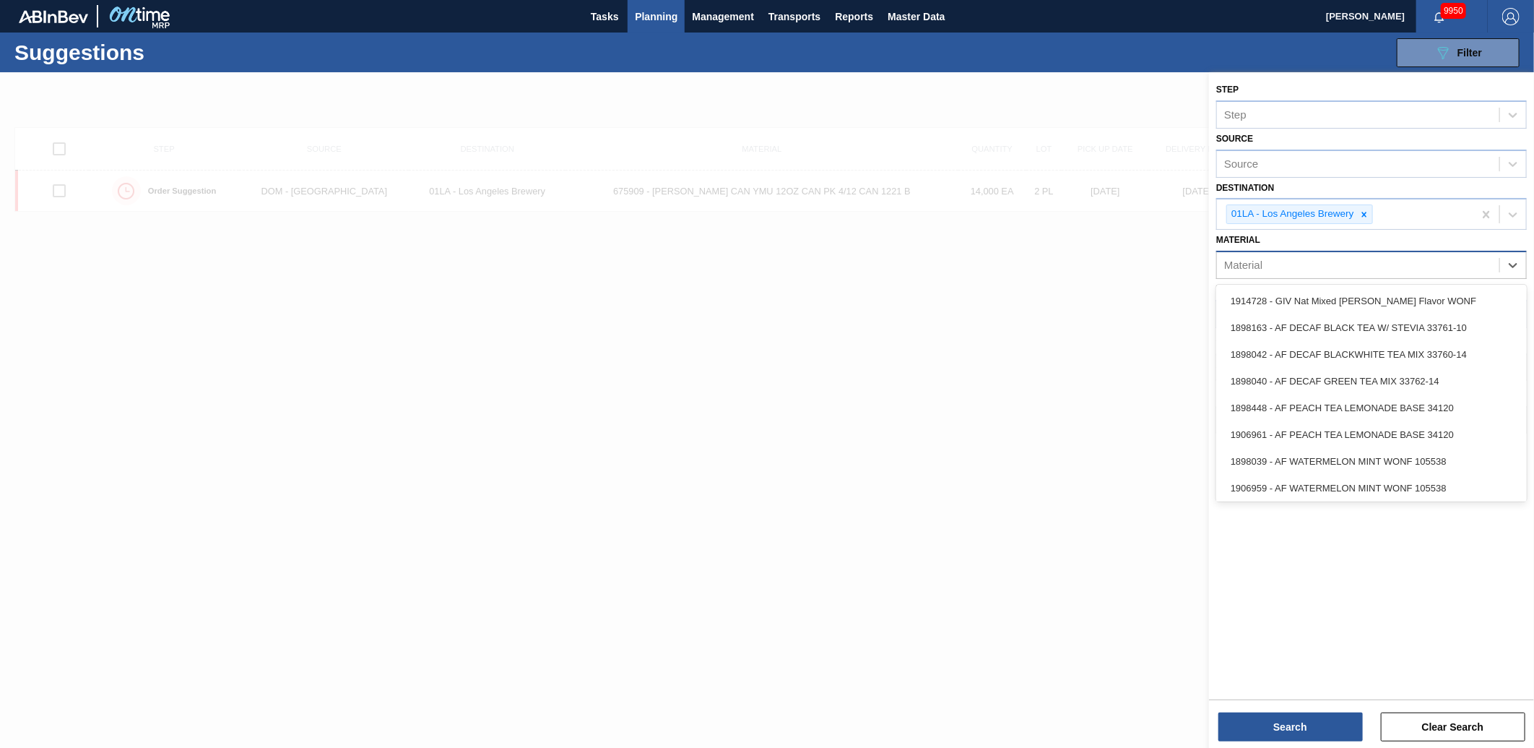
click at [1304, 269] on div "Material" at bounding box center [1358, 265] width 282 height 21
type input "683622"
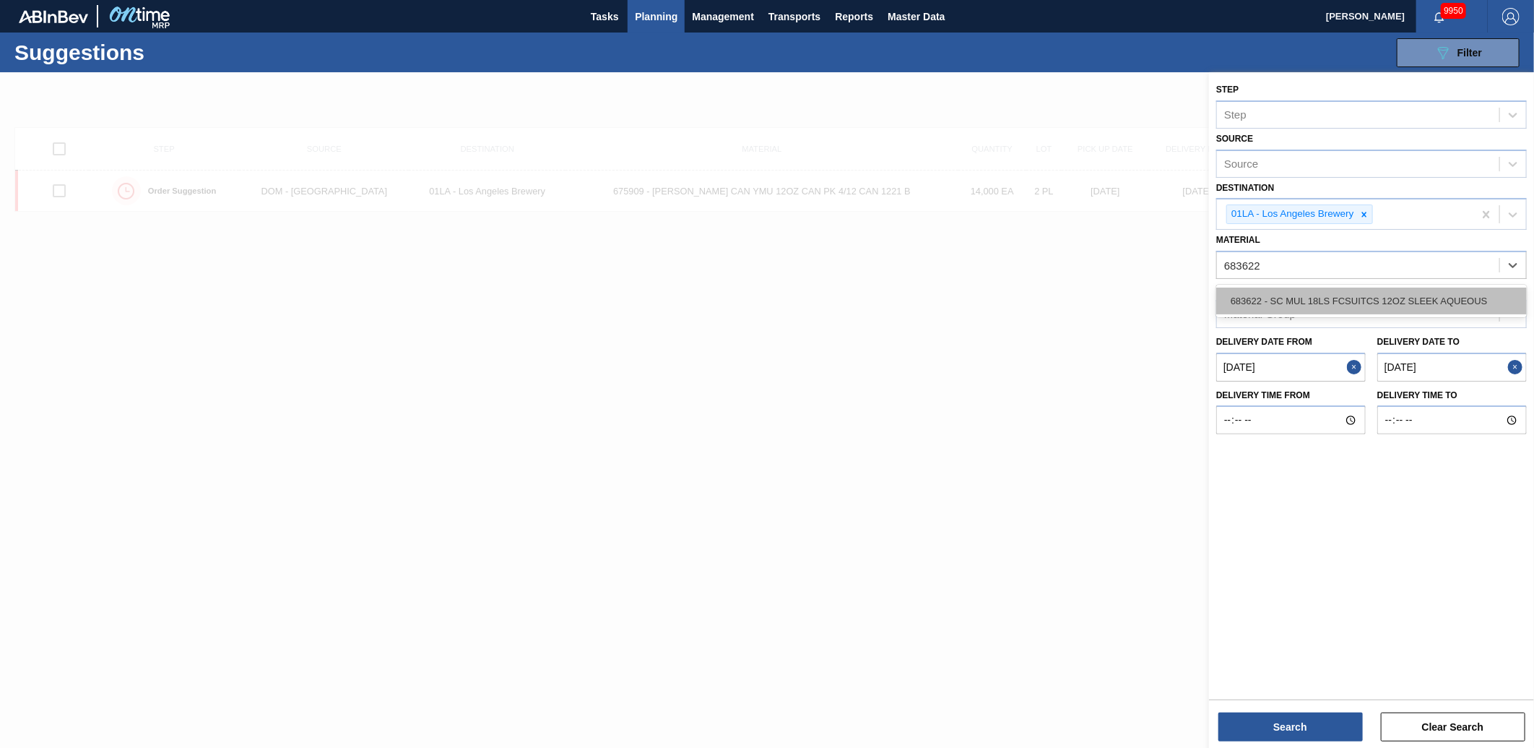
click at [1276, 300] on div "683622 - SC MUL 18LS FCSUITCS 12OZ SLEEK AQUEOUS" at bounding box center [1371, 300] width 311 height 27
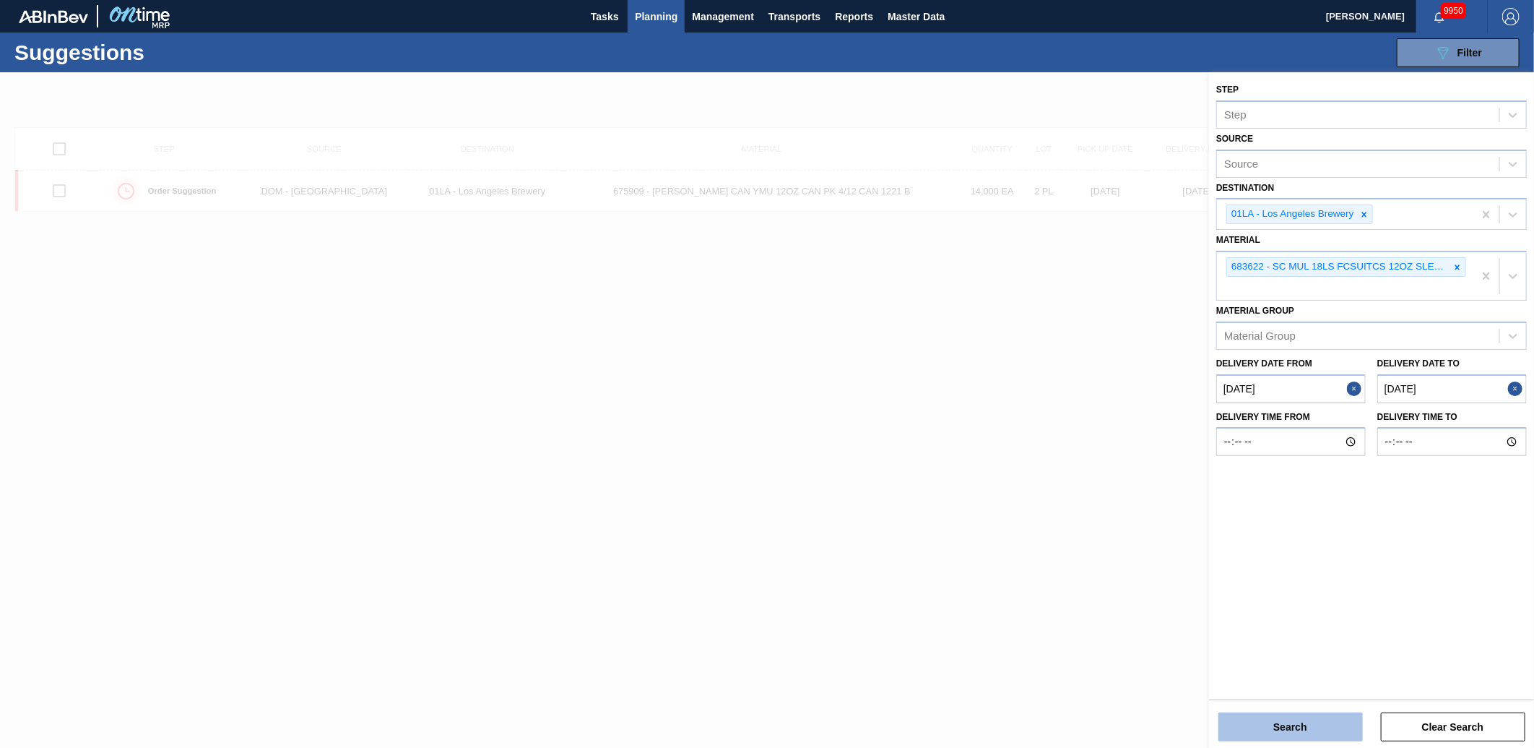
click at [1312, 726] on button "Search" at bounding box center [1291, 726] width 144 height 29
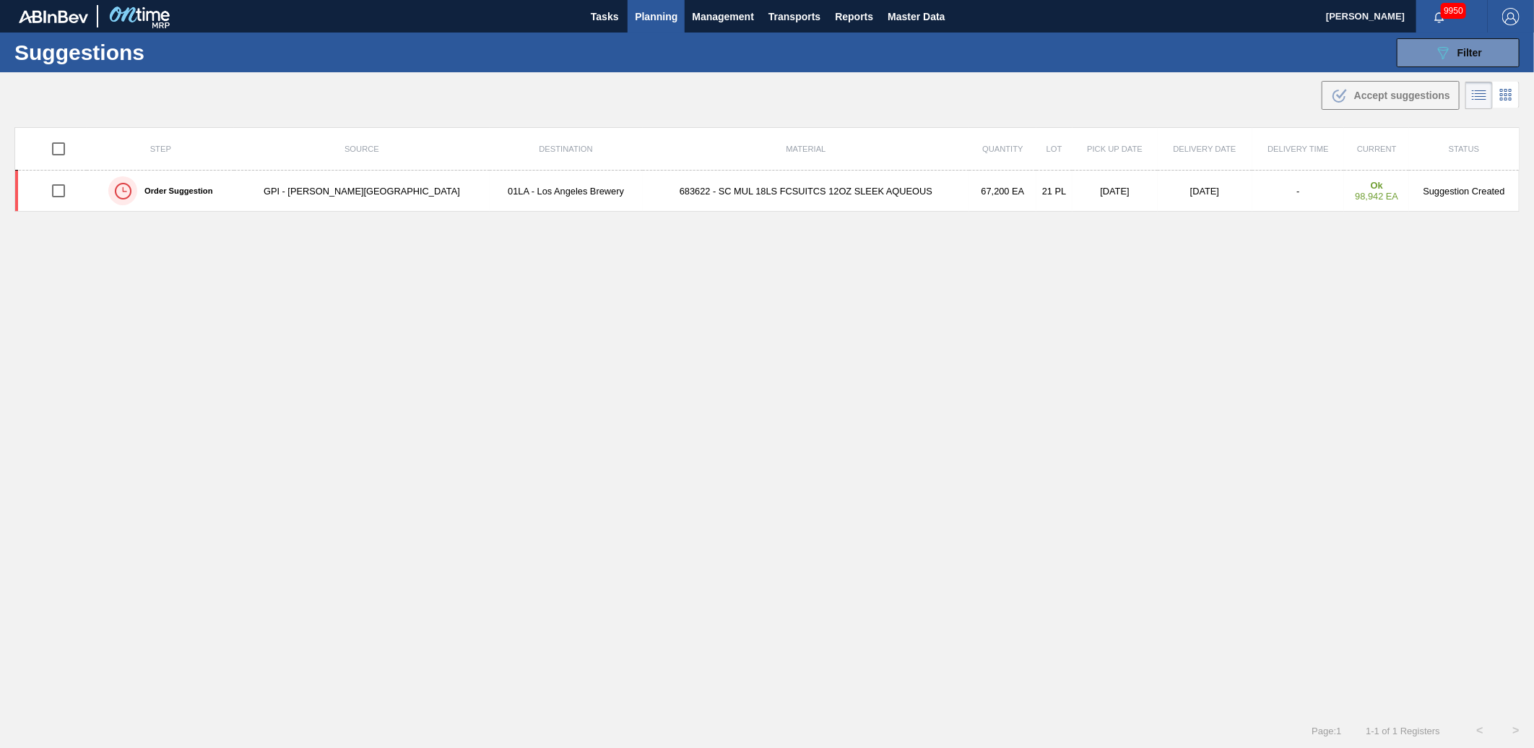
click at [731, 185] on td "683622 - SC MUL 18LS FCSUITCS 12OZ SLEEK AQUEOUS" at bounding box center [806, 190] width 327 height 41
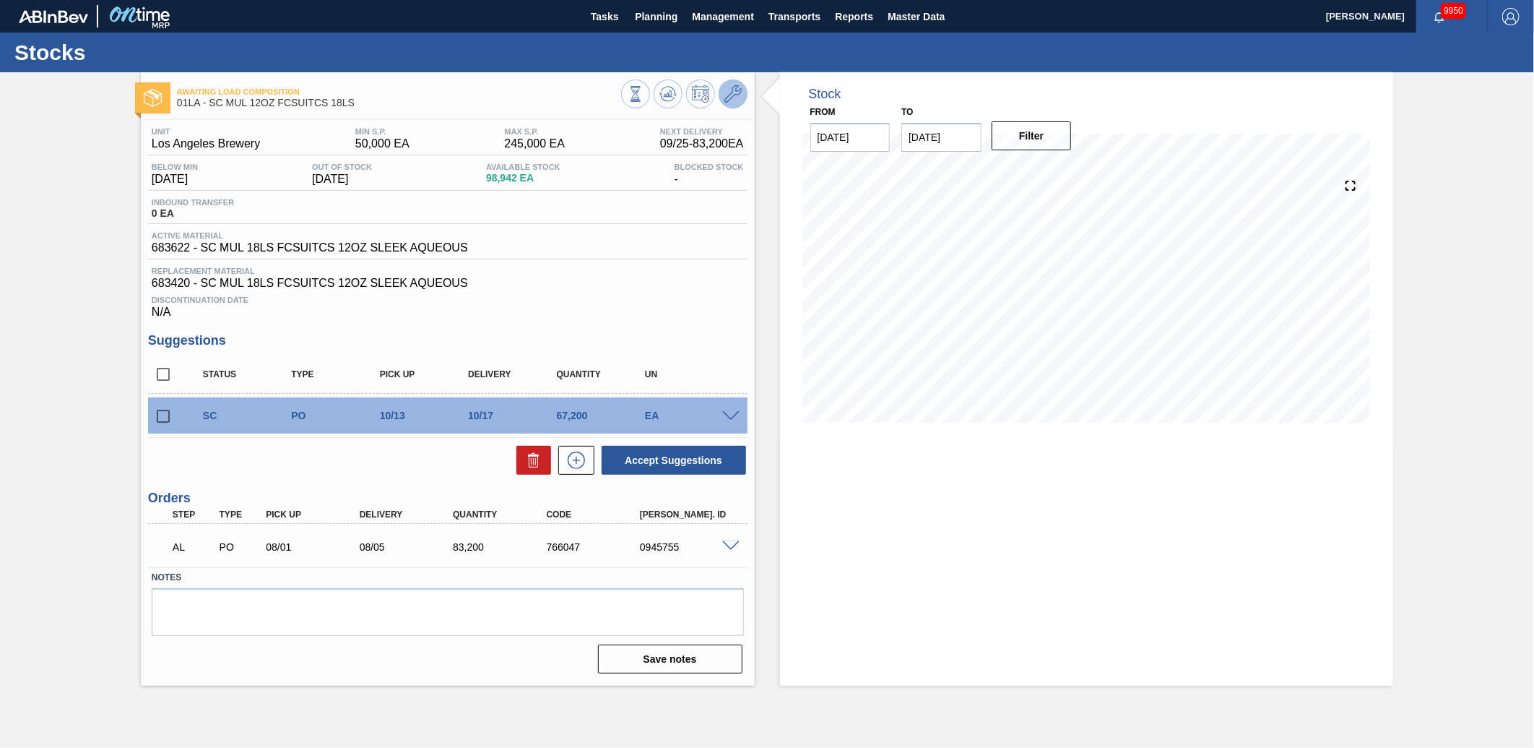
click at [720, 98] on button at bounding box center [733, 93] width 29 height 29
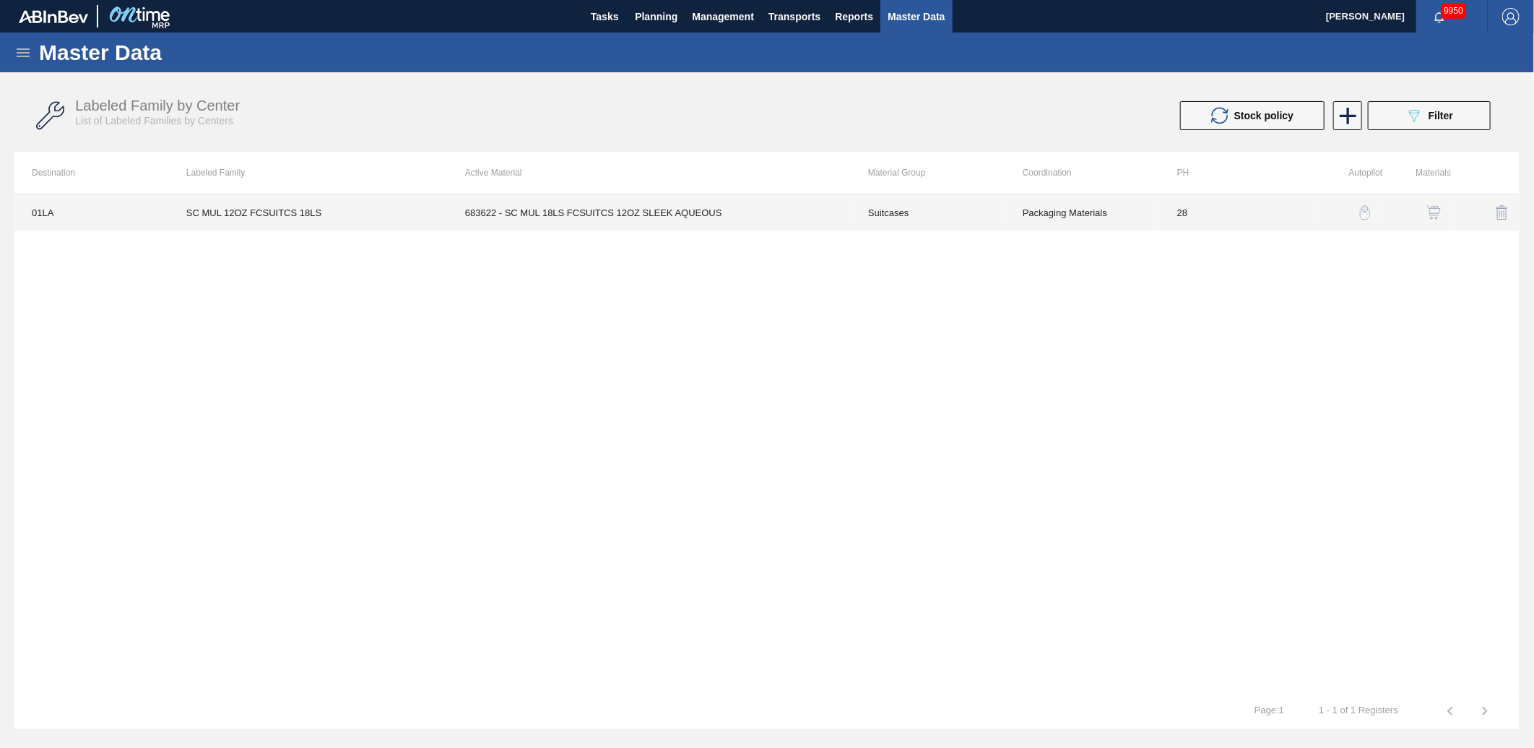
click at [529, 213] on td "683622 - SC MUL 18LS FCSUITCS 12OZ SLEEK AQUEOUS" at bounding box center [649, 212] width 403 height 36
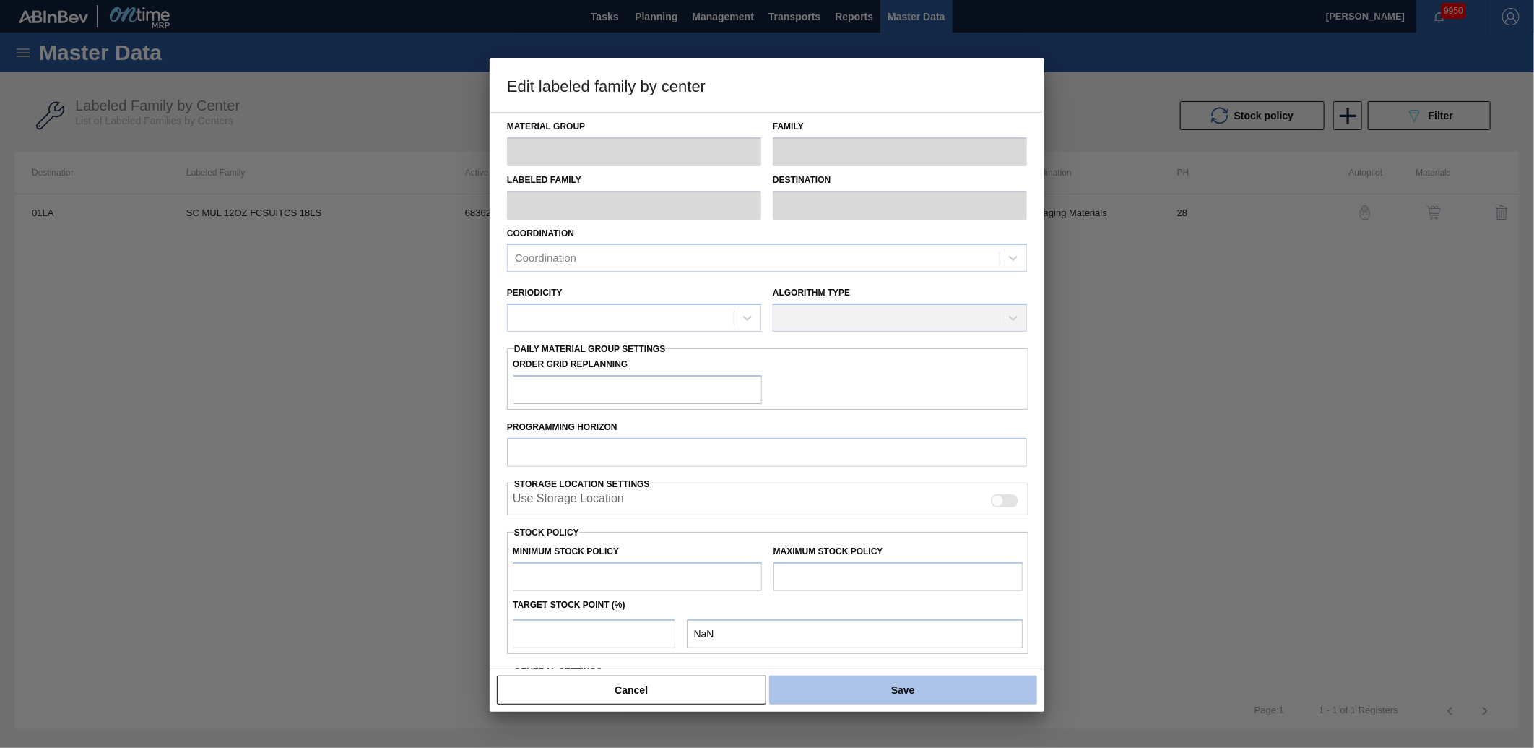
type input "Suitcases"
type input "SC MUL 12OZ FCSUITCS 18LS"
type input "01LA - Los Angeles Brewery"
type input "28"
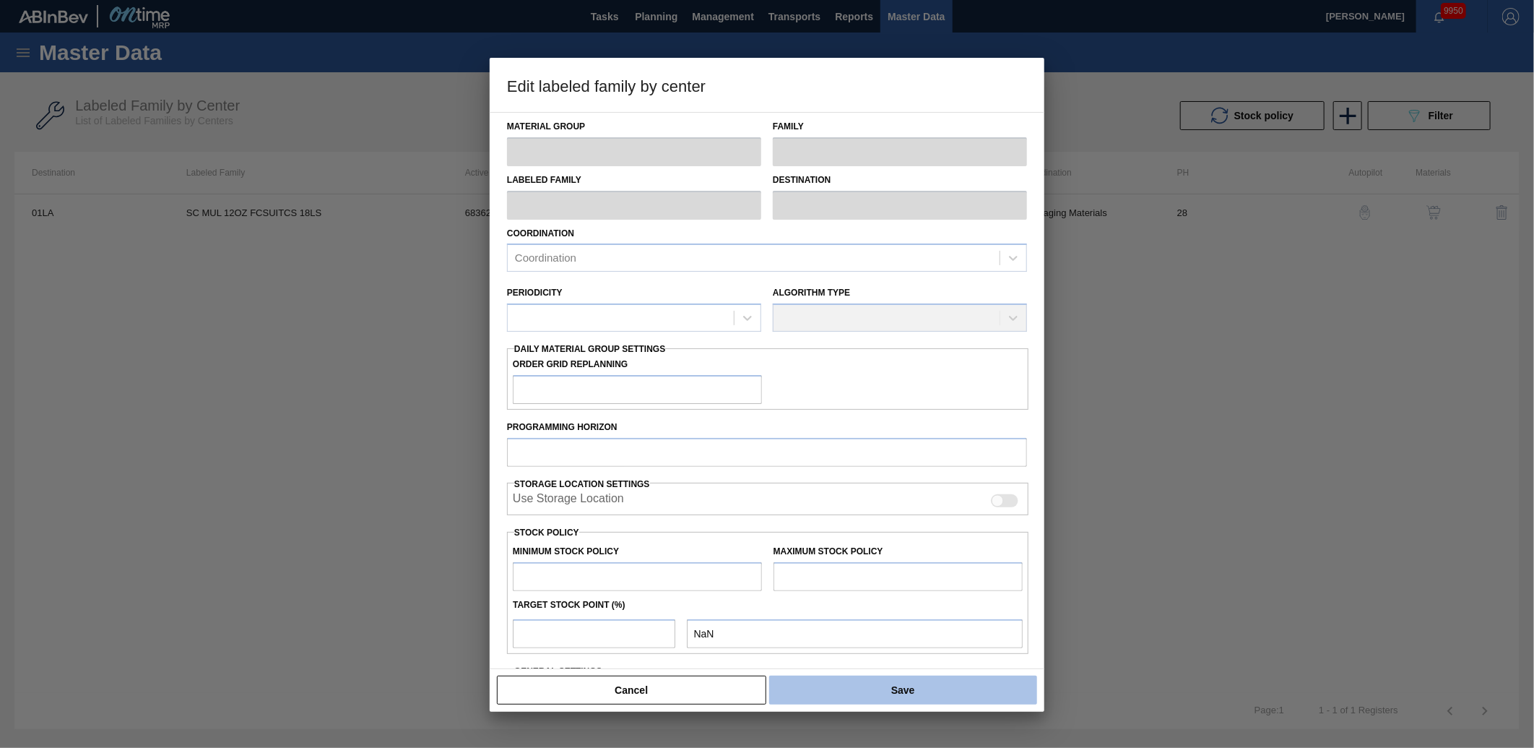
type input "50,000"
type input "245,000"
type input "0"
type input "50,000"
checkbox input "true"
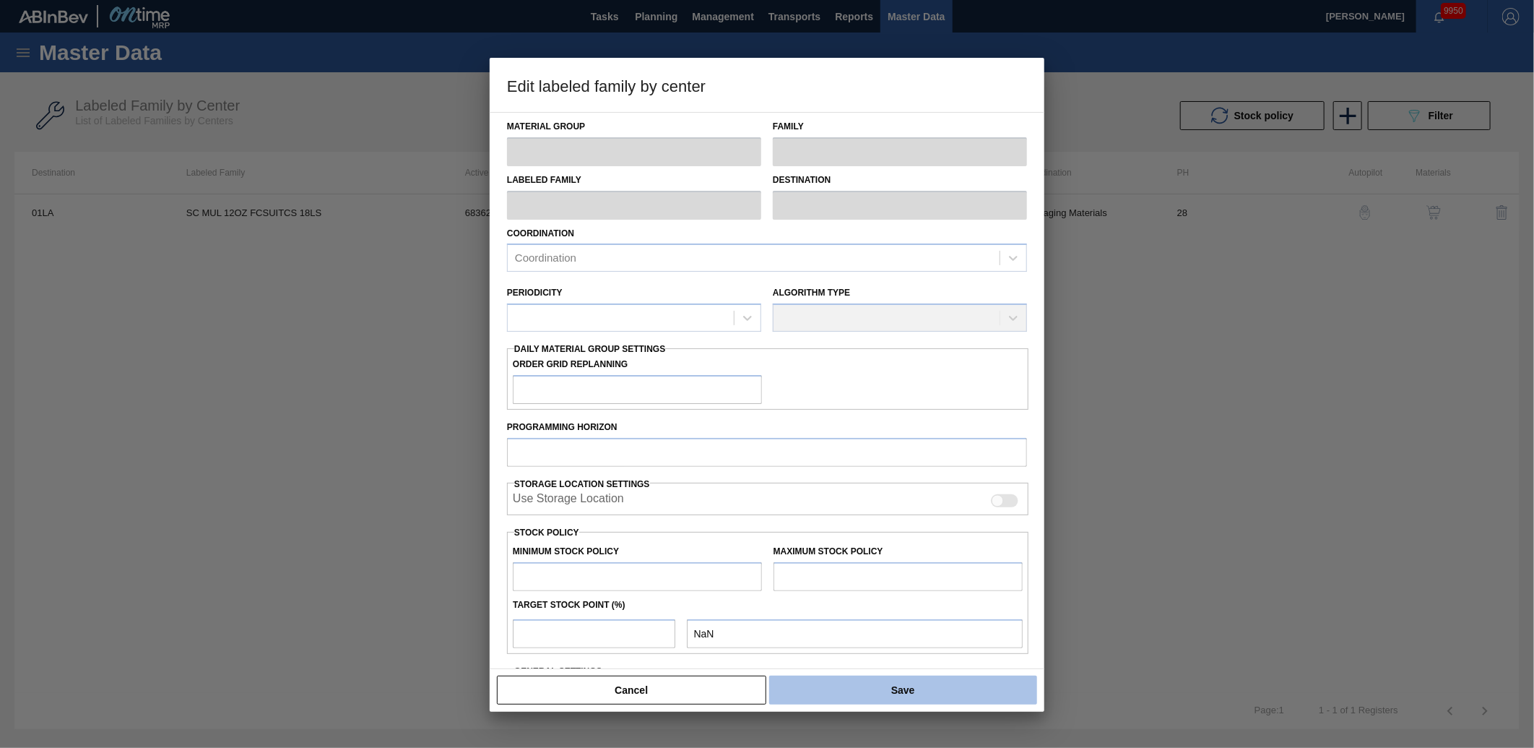
checkbox input "true"
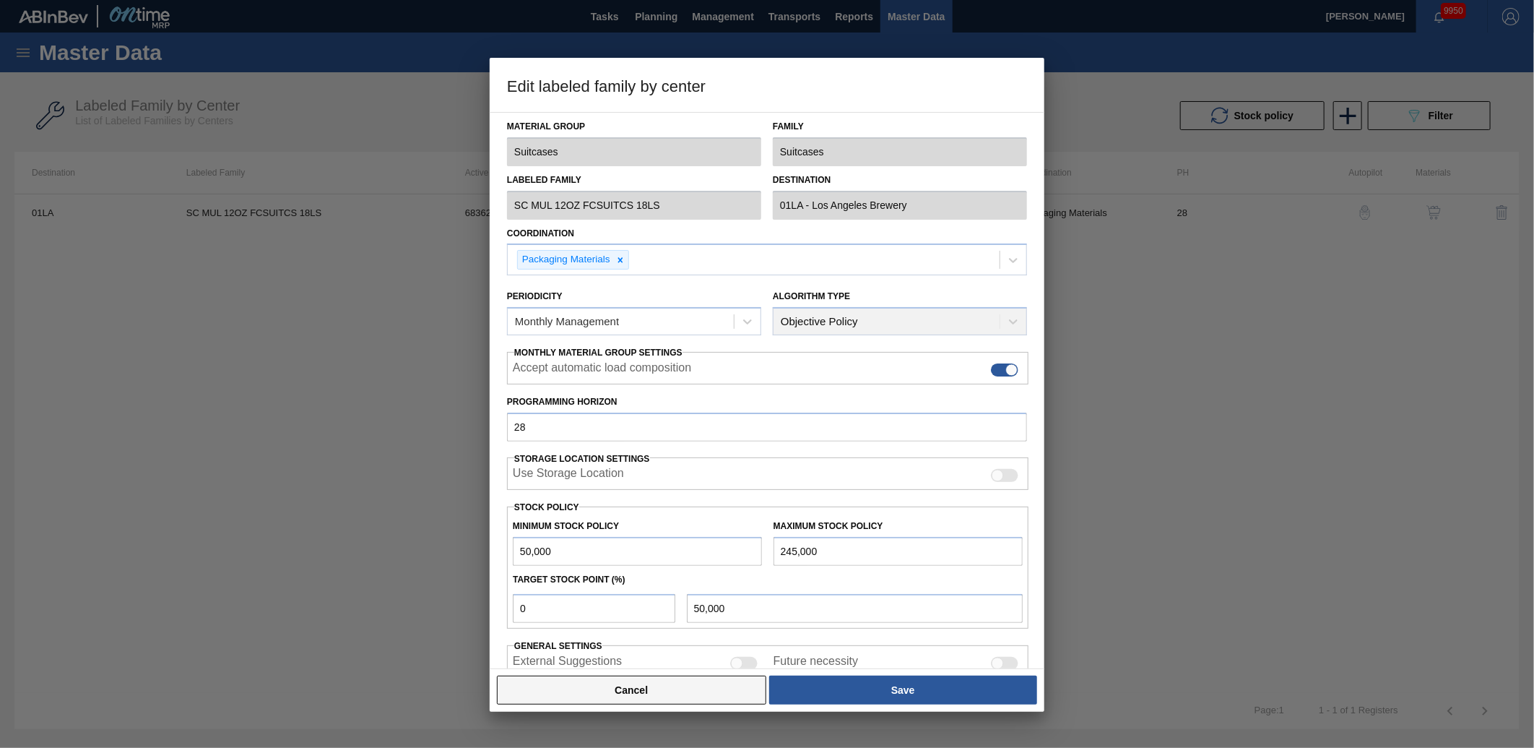
click at [649, 688] on button "Cancel" at bounding box center [631, 689] width 269 height 29
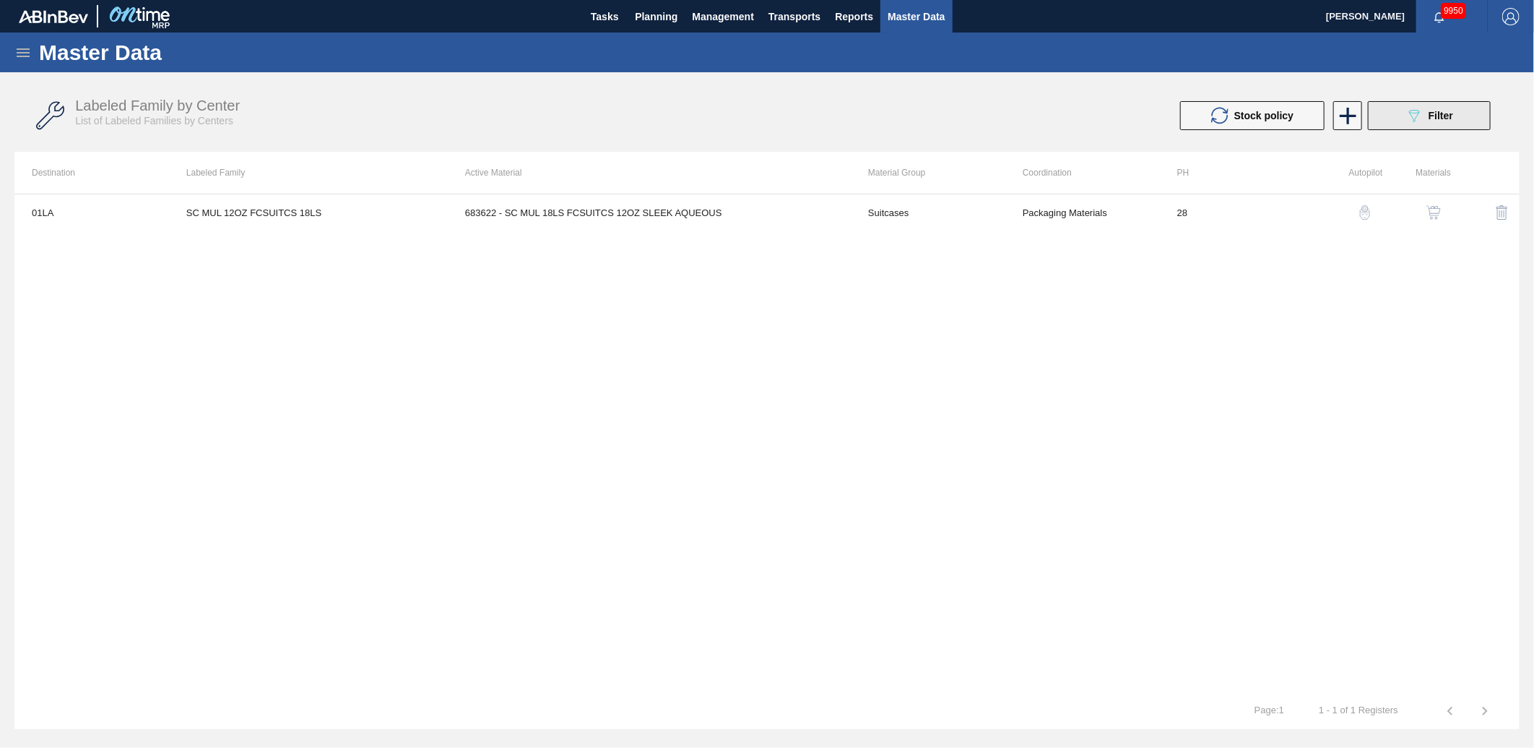
click at [1452, 119] on span "Filter" at bounding box center [1441, 116] width 25 height 12
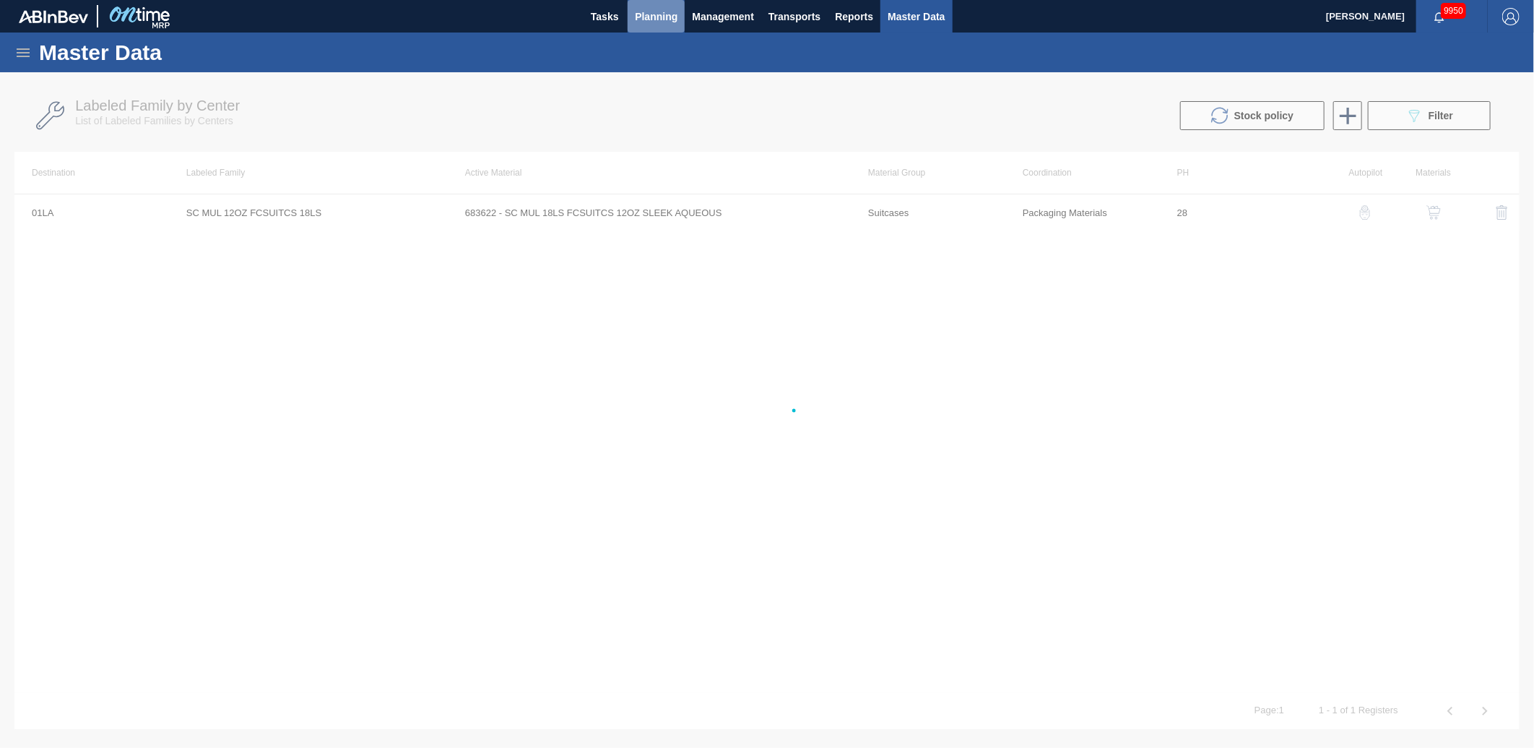
click at [674, 18] on span "Planning" at bounding box center [656, 16] width 43 height 17
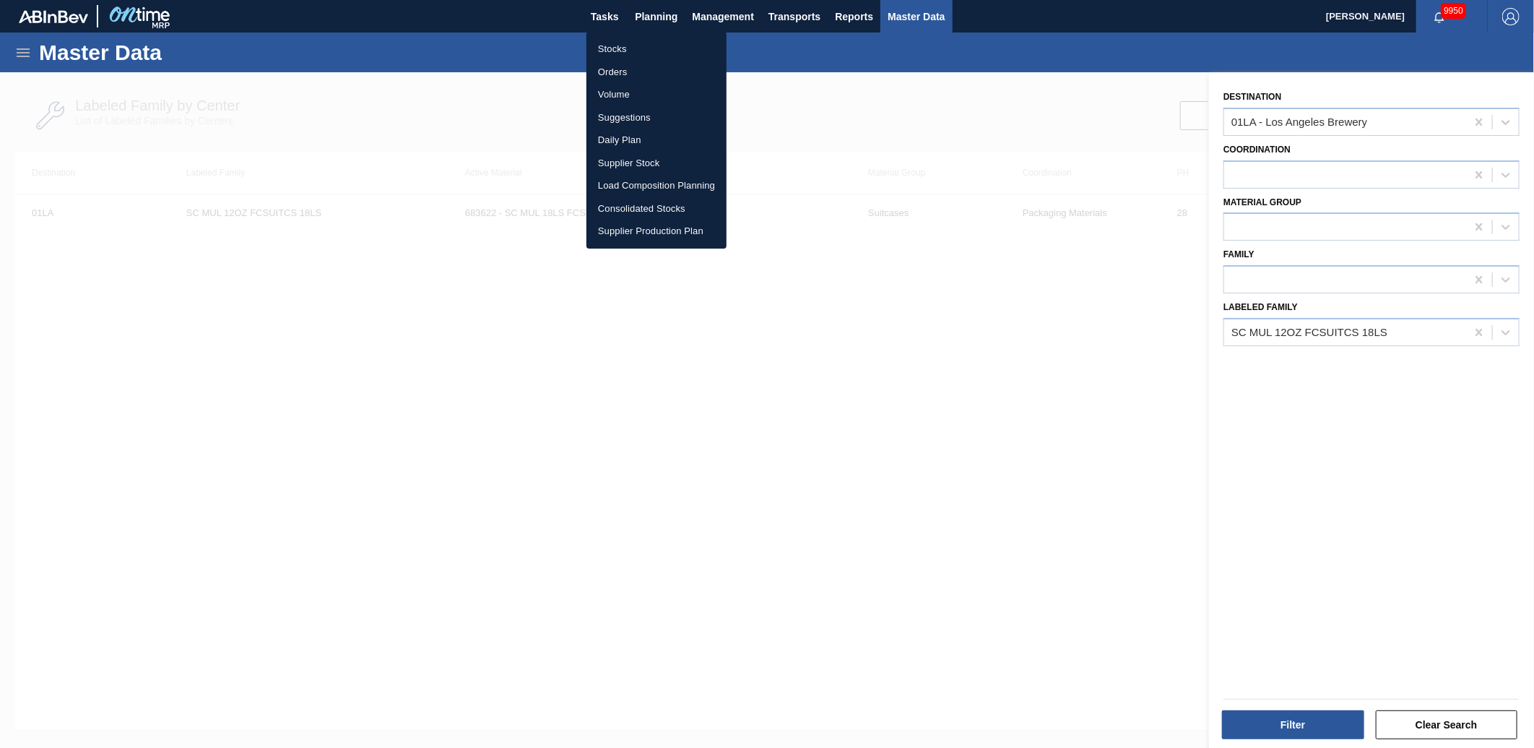
click at [632, 116] on li "Suggestions" at bounding box center [656, 117] width 140 height 23
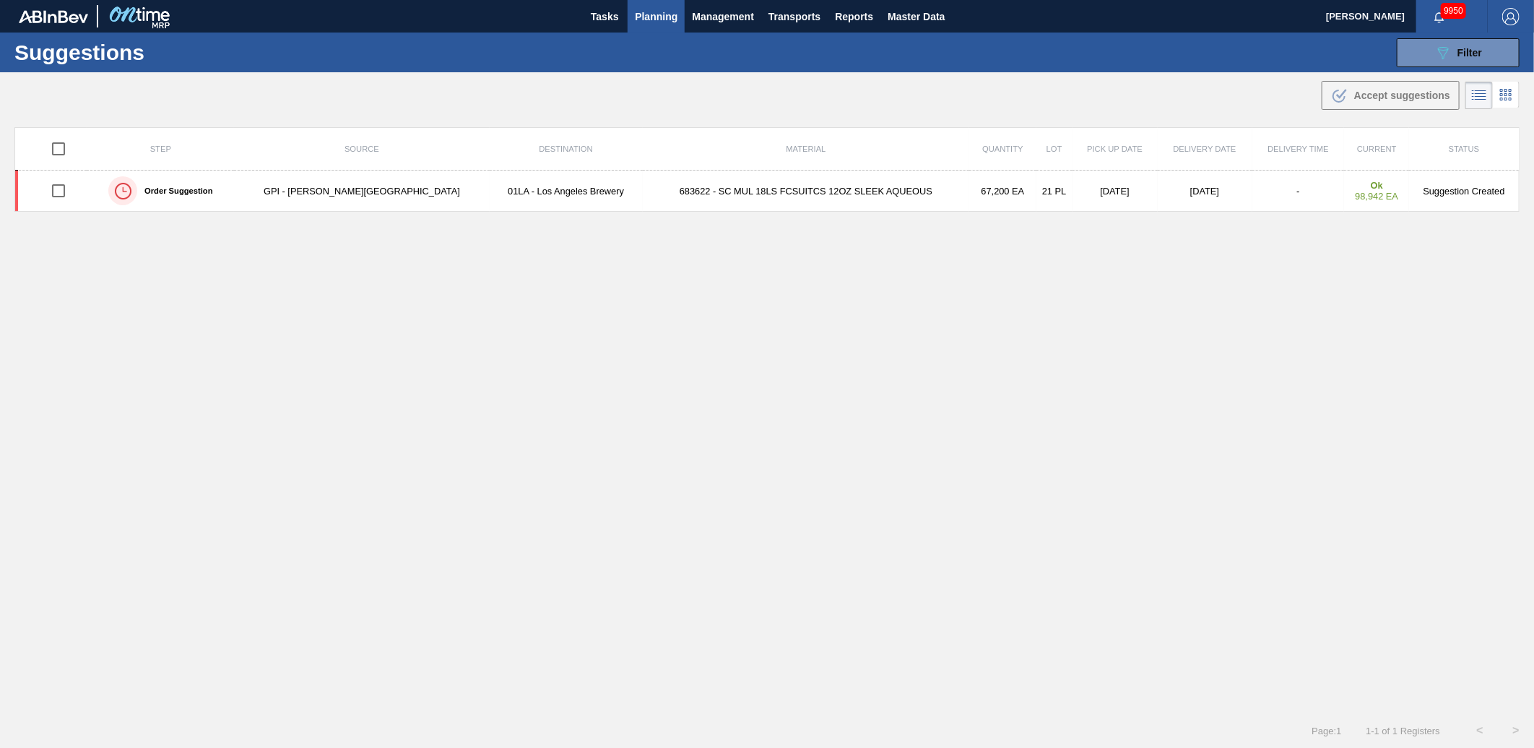
type from "[DATE]"
type to "[DATE]"
click at [1471, 47] on span "Filter" at bounding box center [1470, 53] width 25 height 12
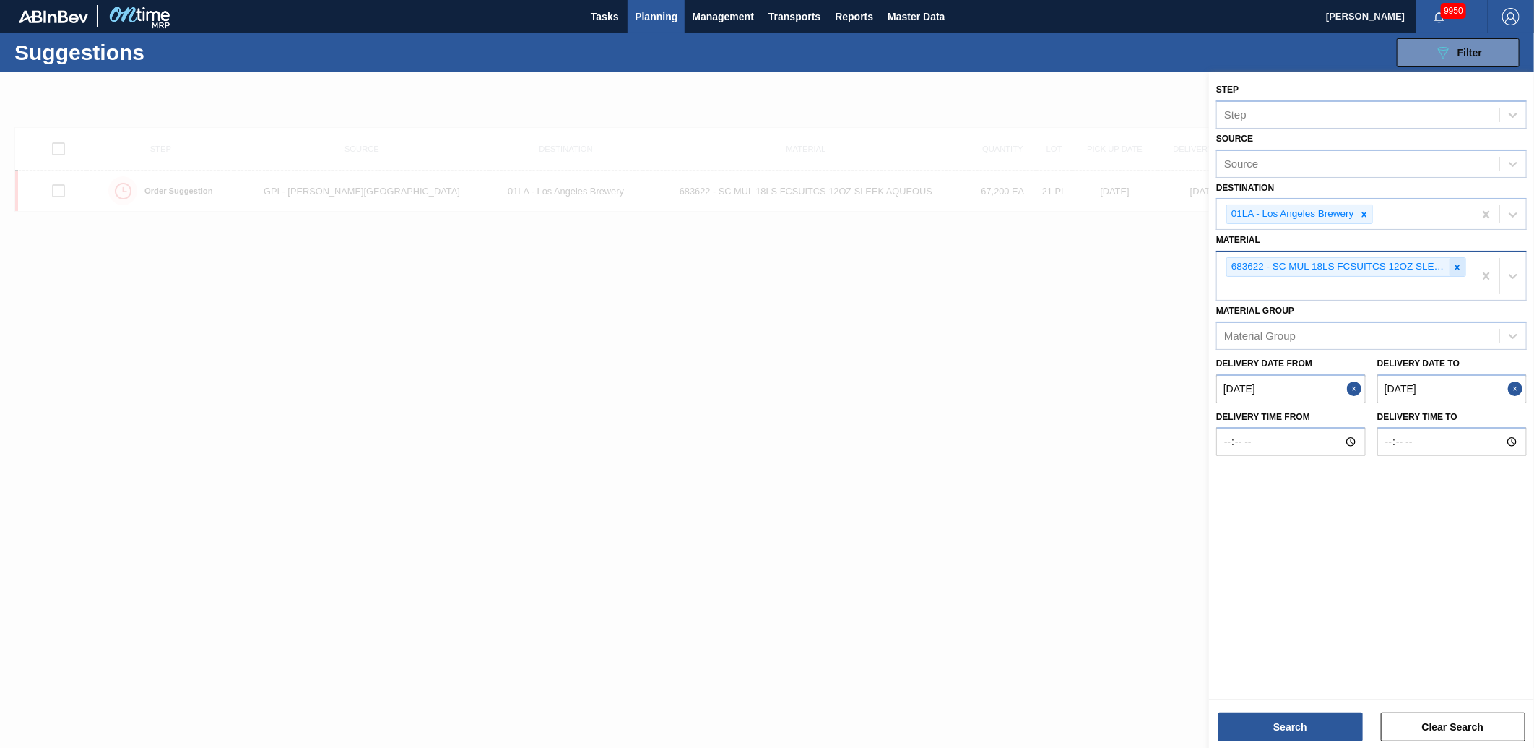
click at [1463, 264] on div at bounding box center [1458, 267] width 16 height 18
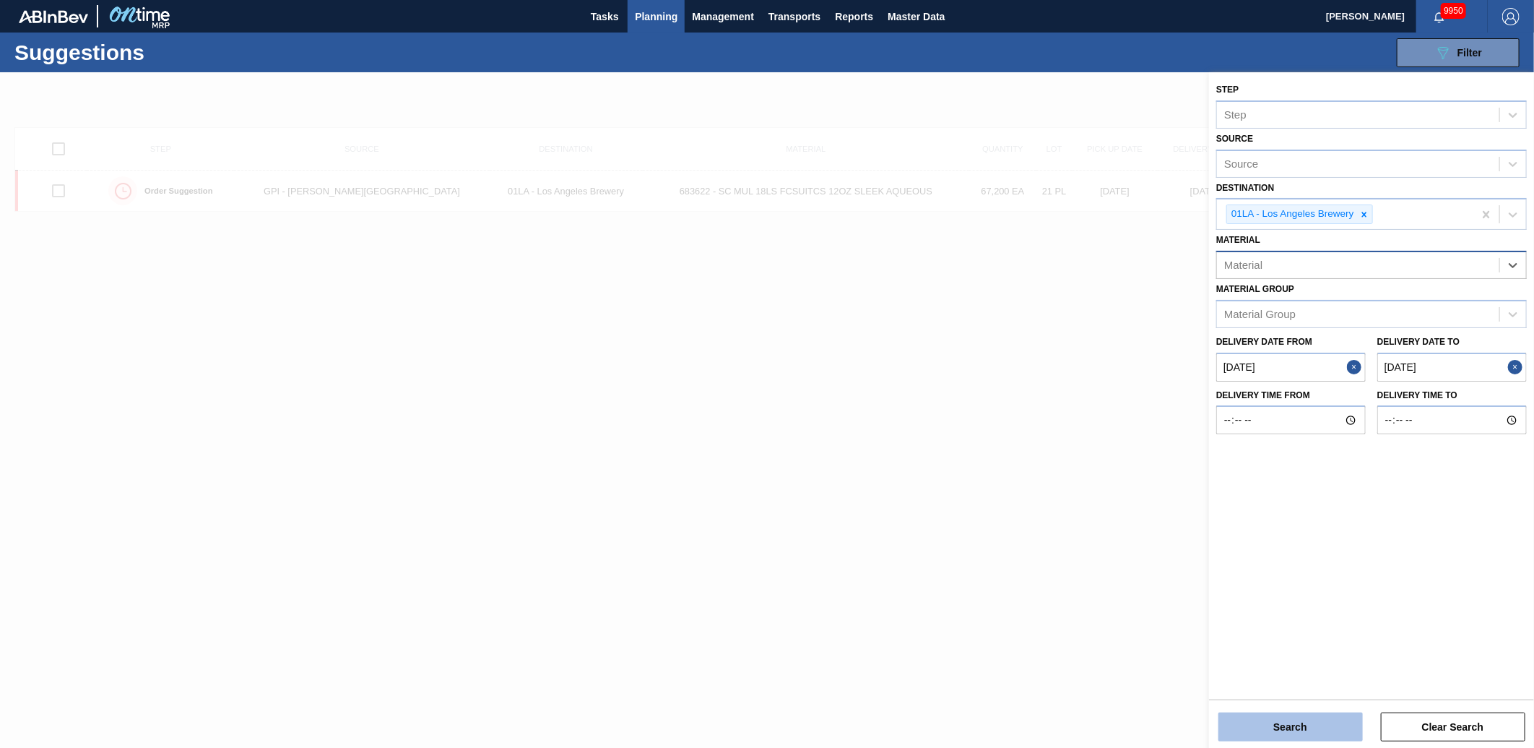
click at [1286, 718] on button "Search" at bounding box center [1291, 726] width 144 height 29
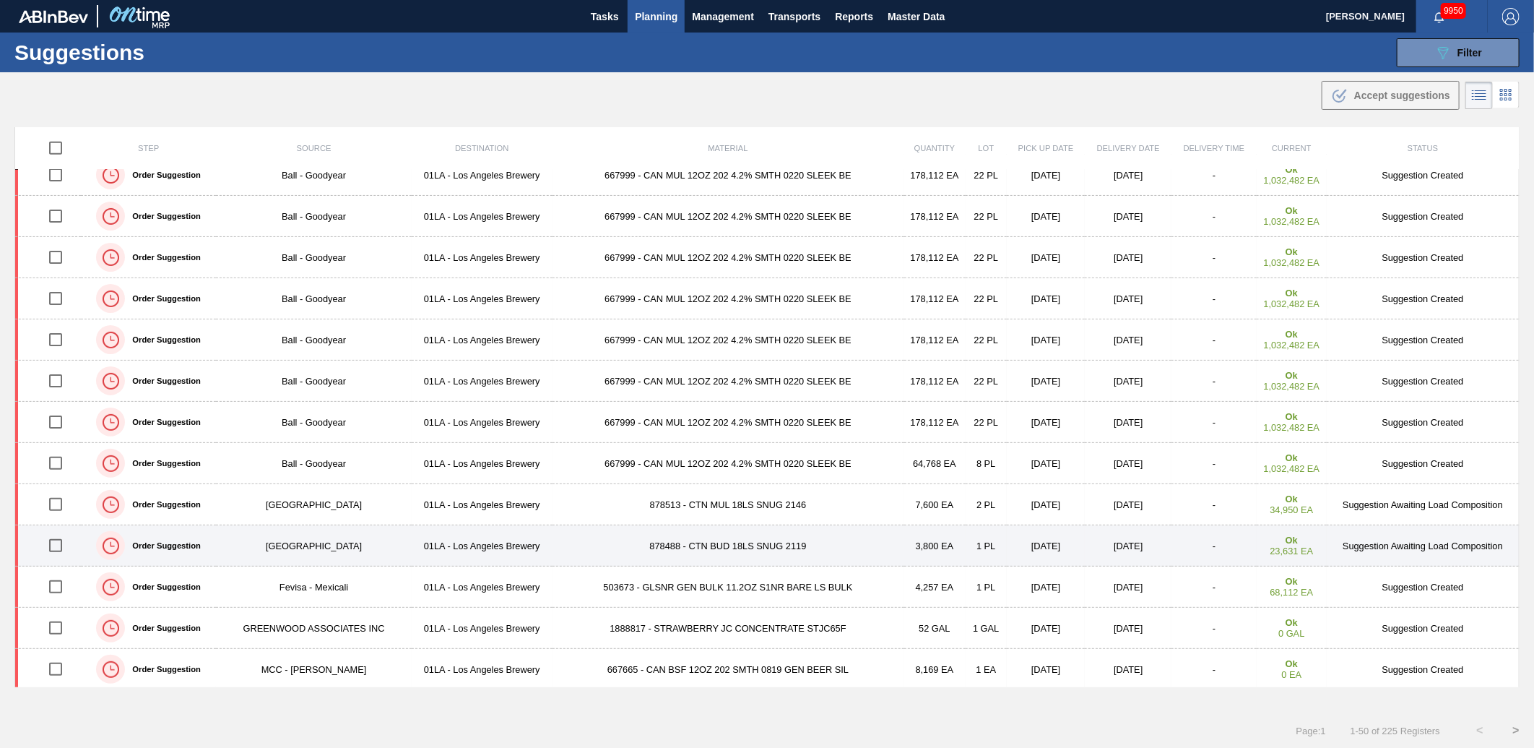
scroll to position [1203, 0]
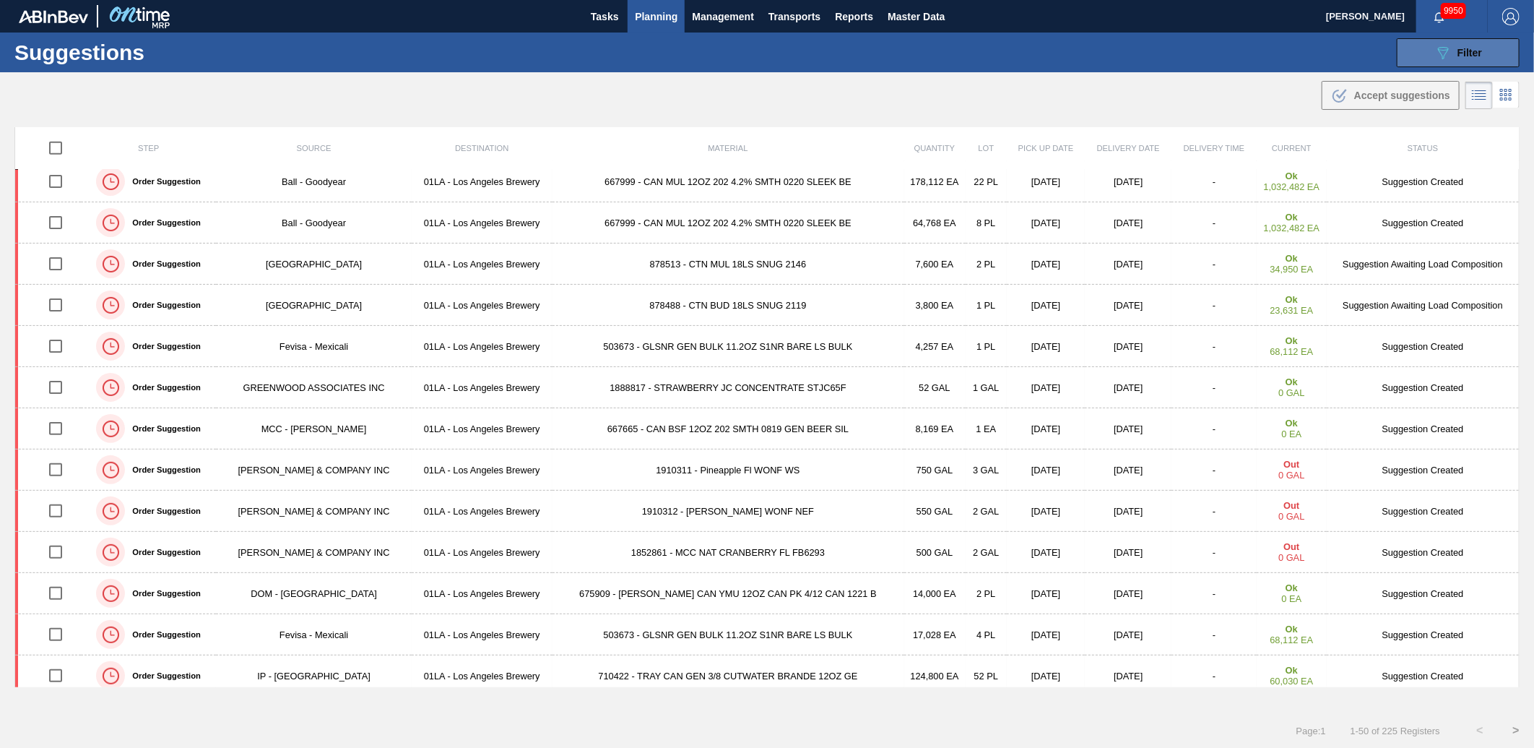
click at [1472, 60] on div "089F7B8B-B2A5-4AFE-B5C0-19BA573D28AC Filter" at bounding box center [1458, 52] width 48 height 17
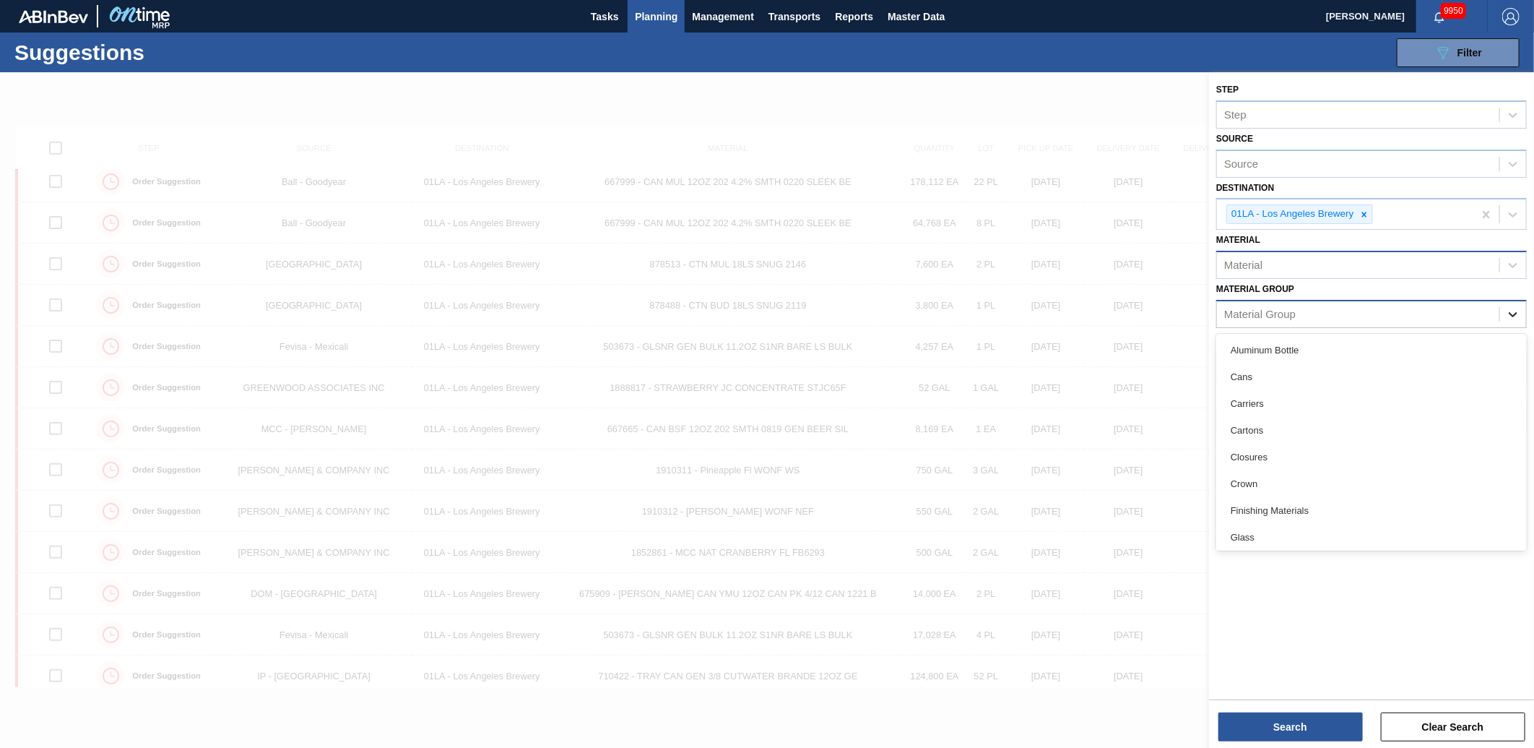
click at [1512, 313] on icon at bounding box center [1513, 314] width 14 height 14
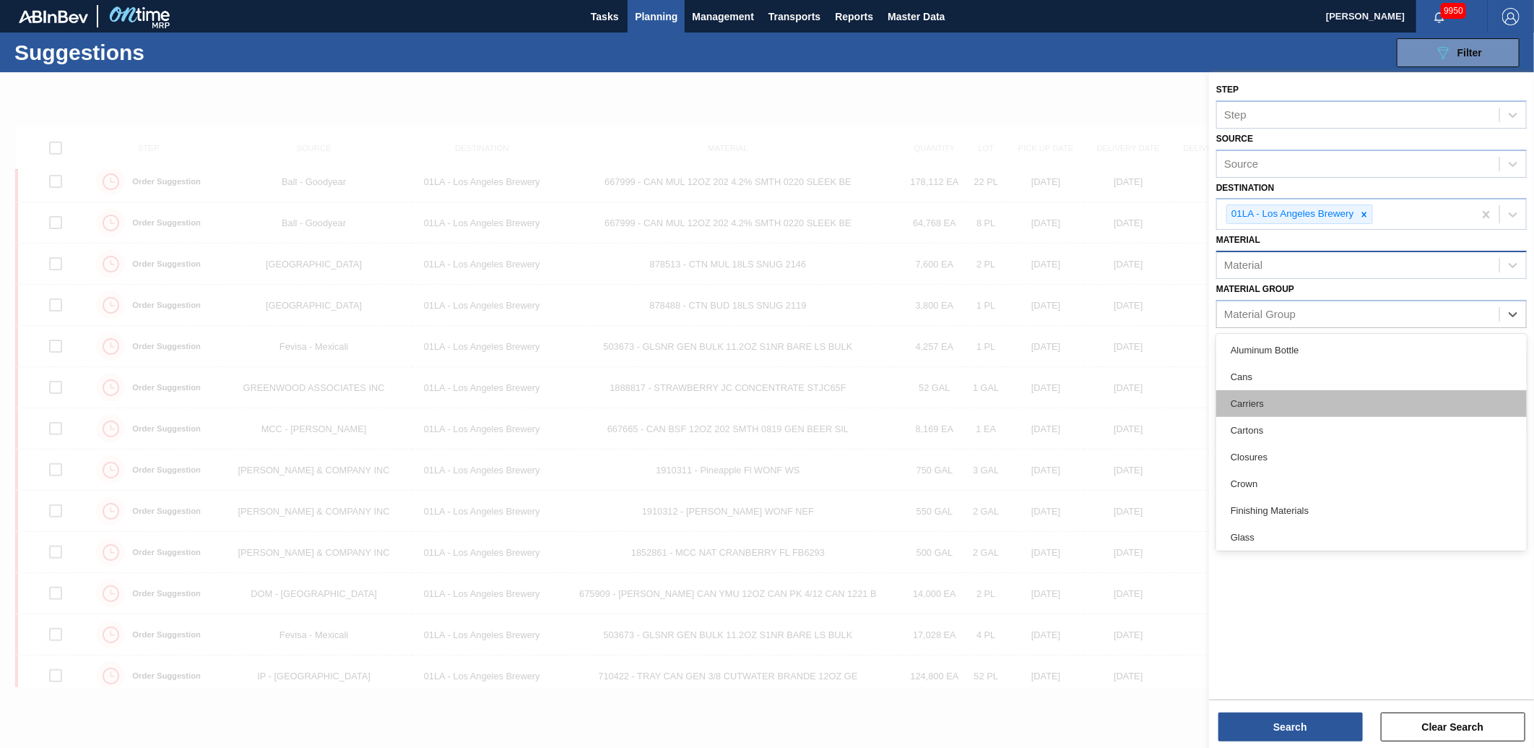
click at [1273, 407] on div "Carriers" at bounding box center [1371, 403] width 311 height 27
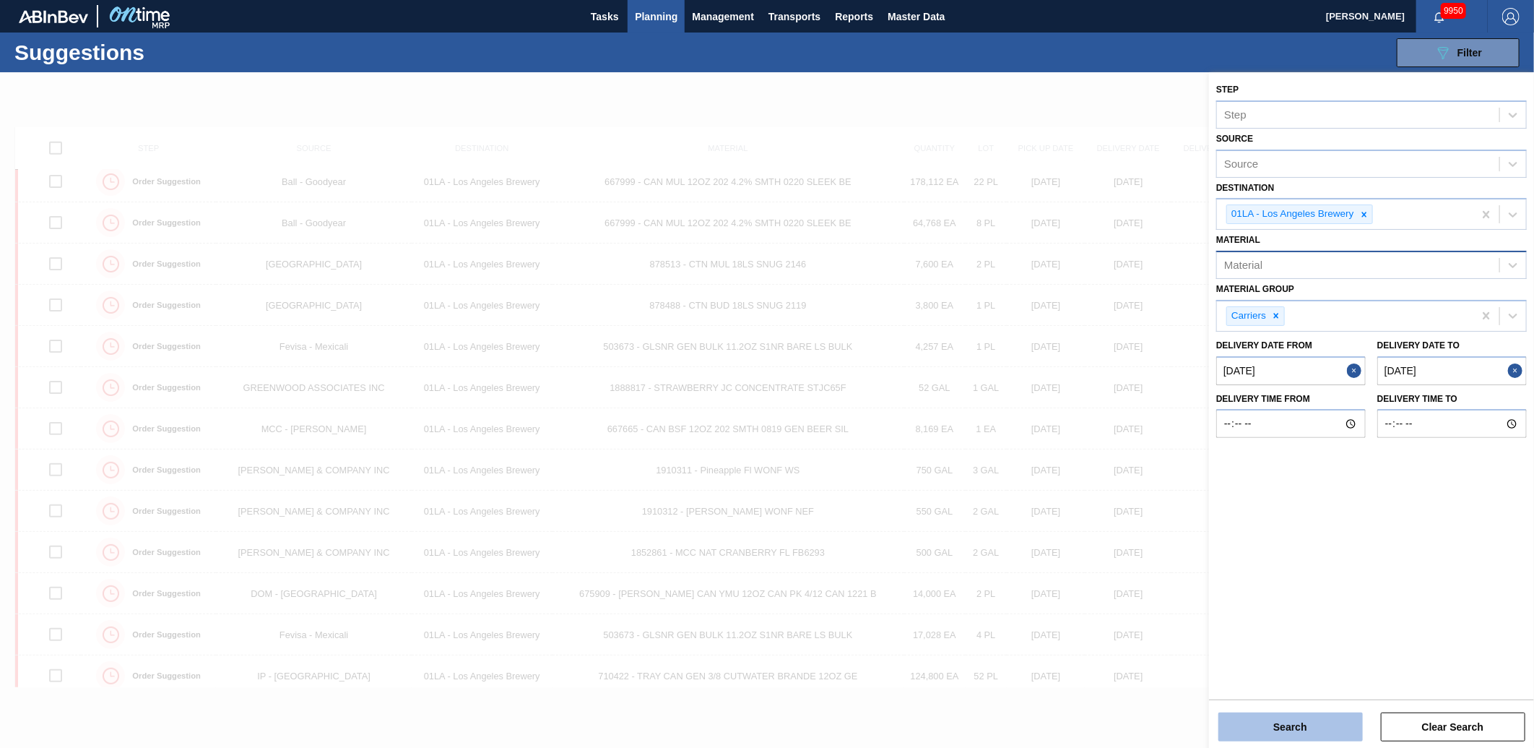
click at [1237, 721] on button "Search" at bounding box center [1291, 726] width 144 height 29
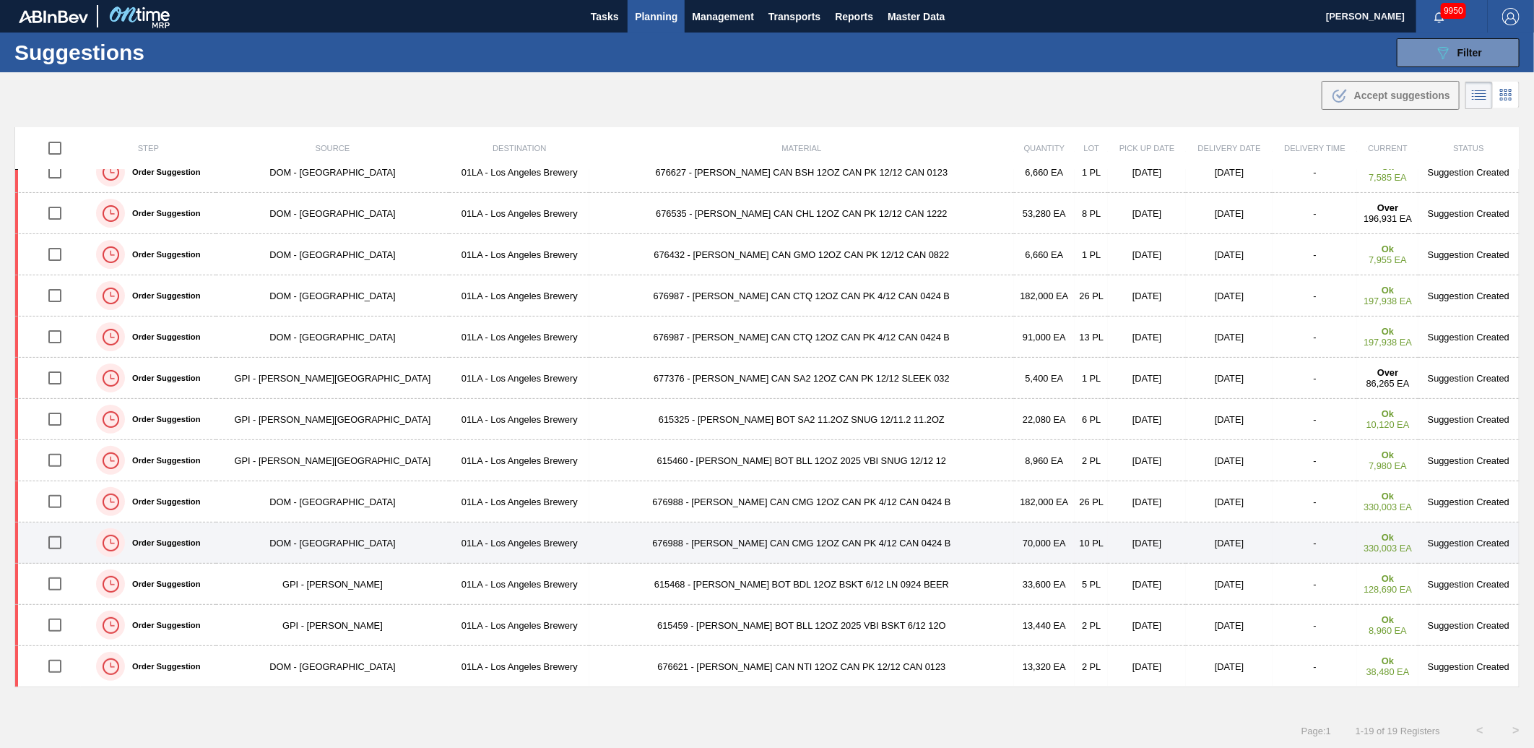
scroll to position [1, 0]
